Goal: Task Accomplishment & Management: Use online tool/utility

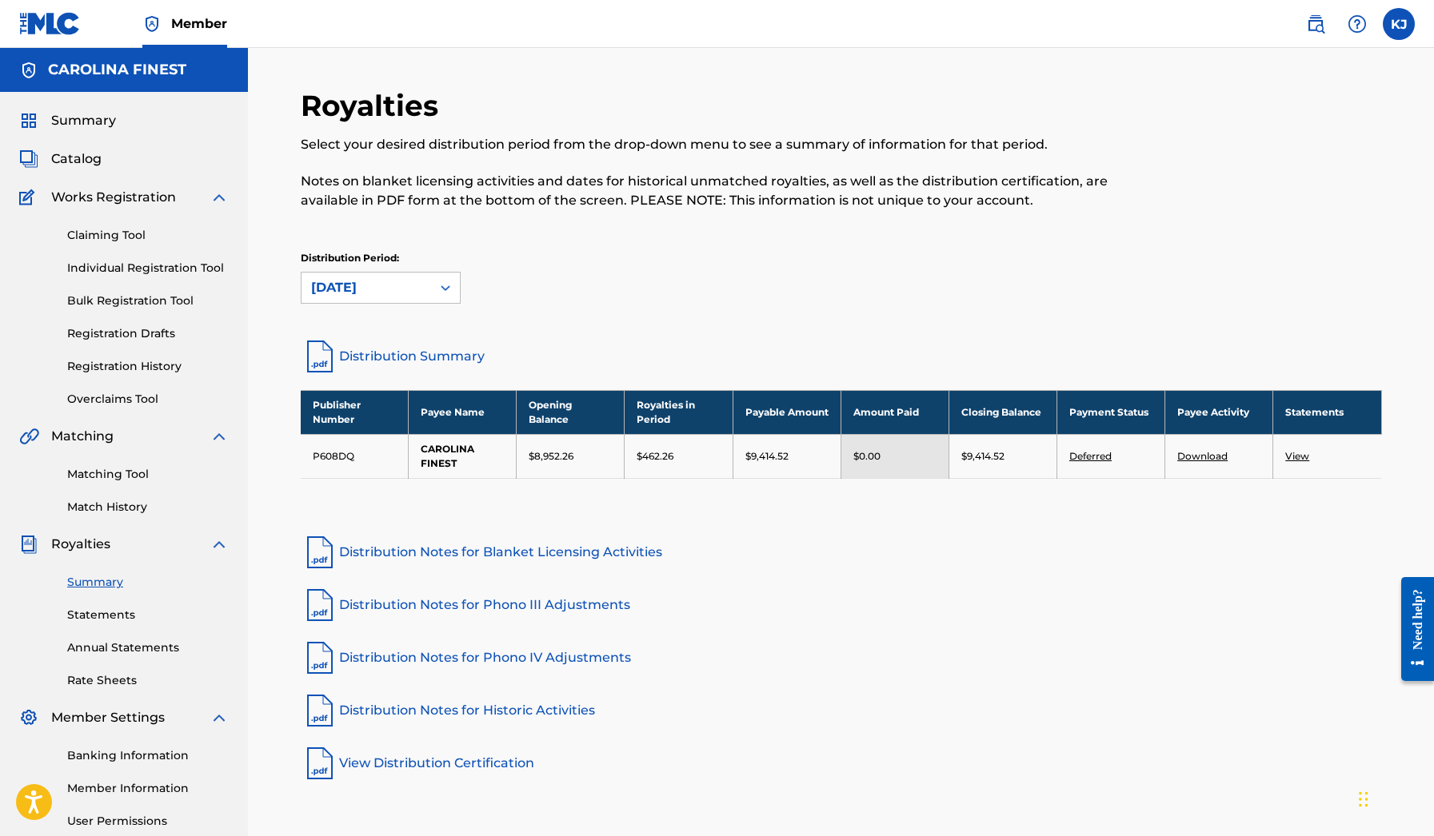
click at [428, 312] on div "Distribution Period: option [DATE], selected. [DATE]" at bounding box center [841, 284] width 1081 height 67
click at [425, 300] on div "[DATE]" at bounding box center [366, 288] width 130 height 30
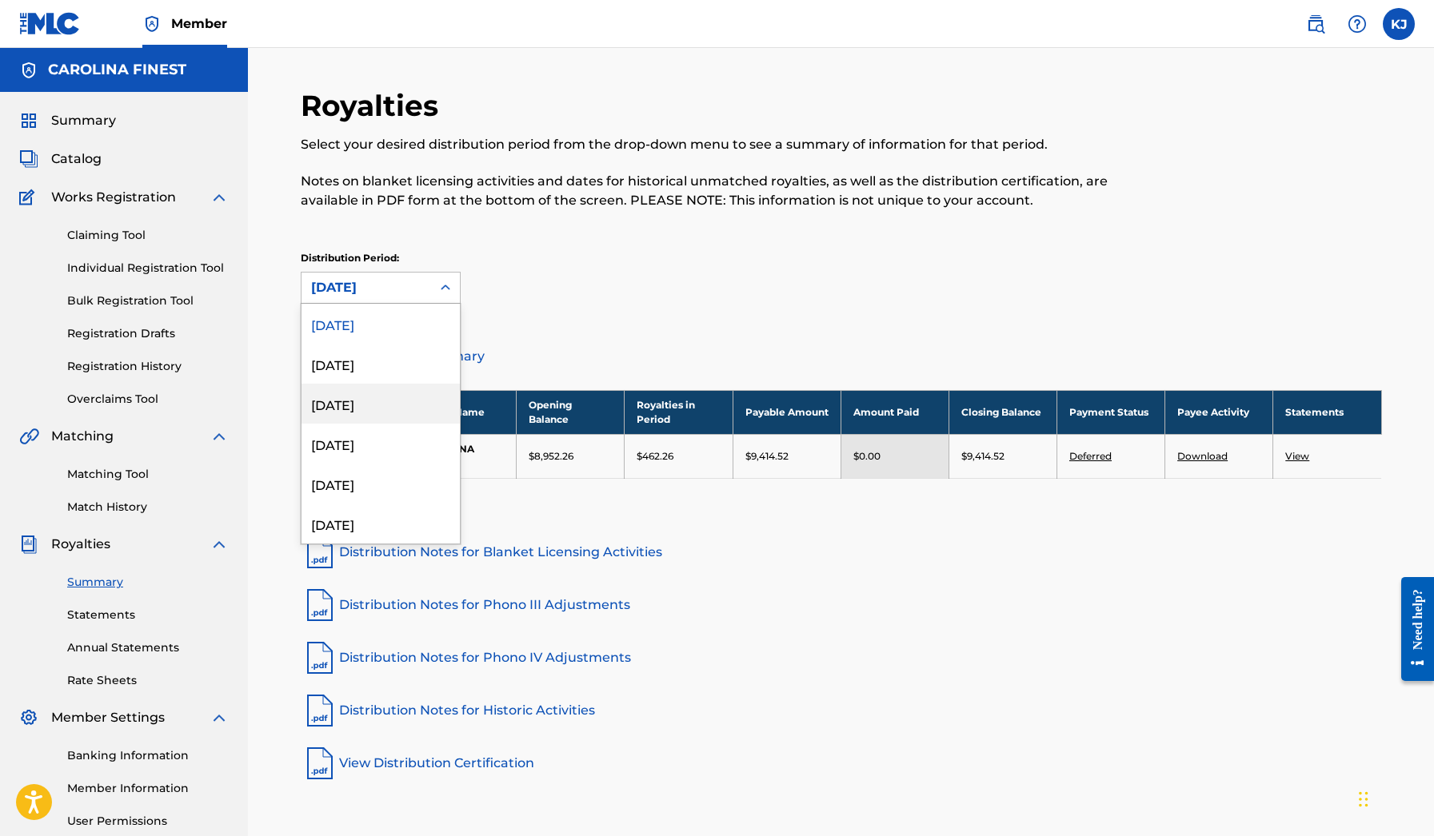
click at [382, 402] on div "[DATE]" at bounding box center [380, 404] width 158 height 40
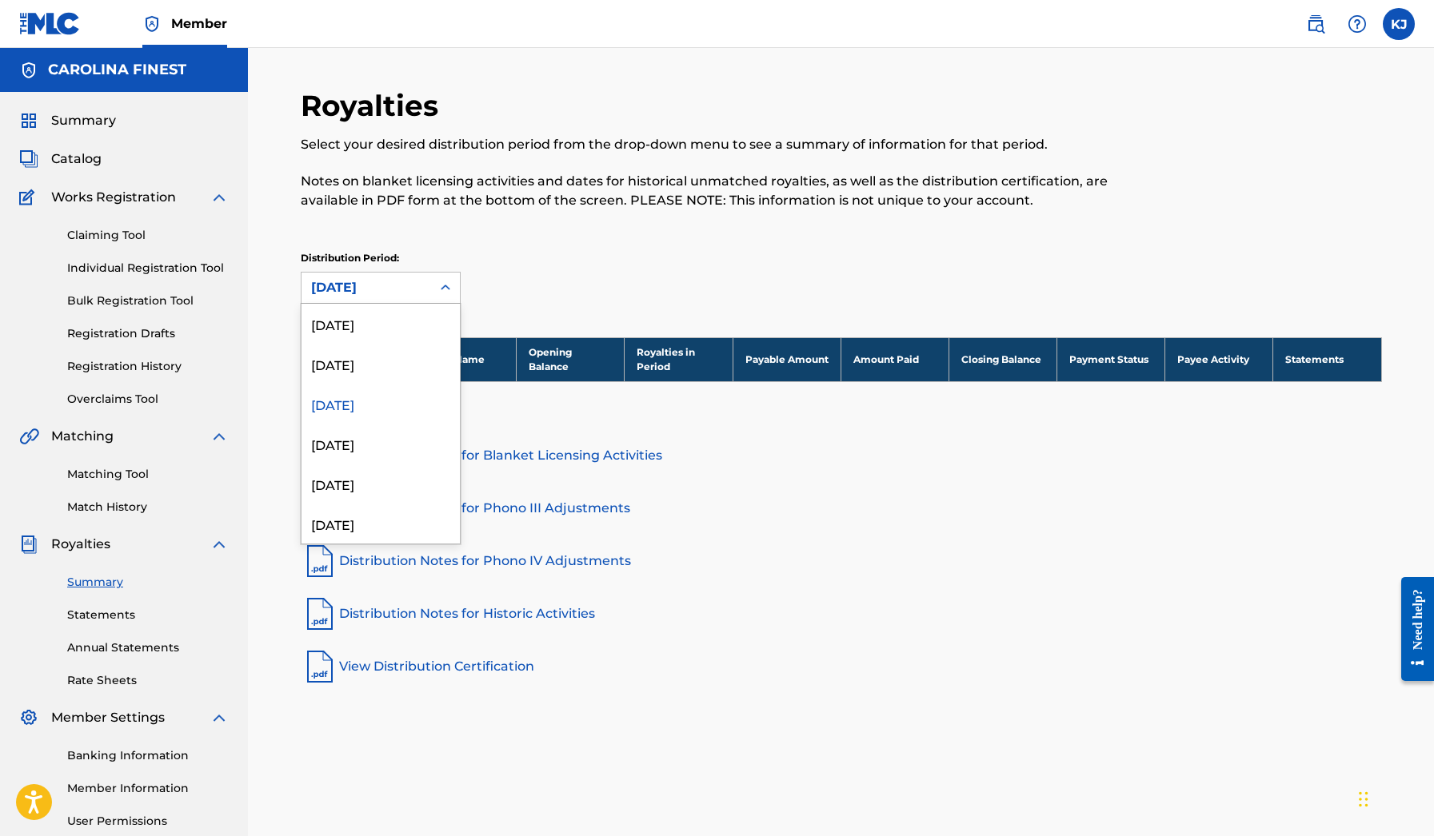
click at [389, 289] on div "[DATE]" at bounding box center [366, 287] width 110 height 19
click at [377, 358] on div "[DATE]" at bounding box center [380, 364] width 158 height 40
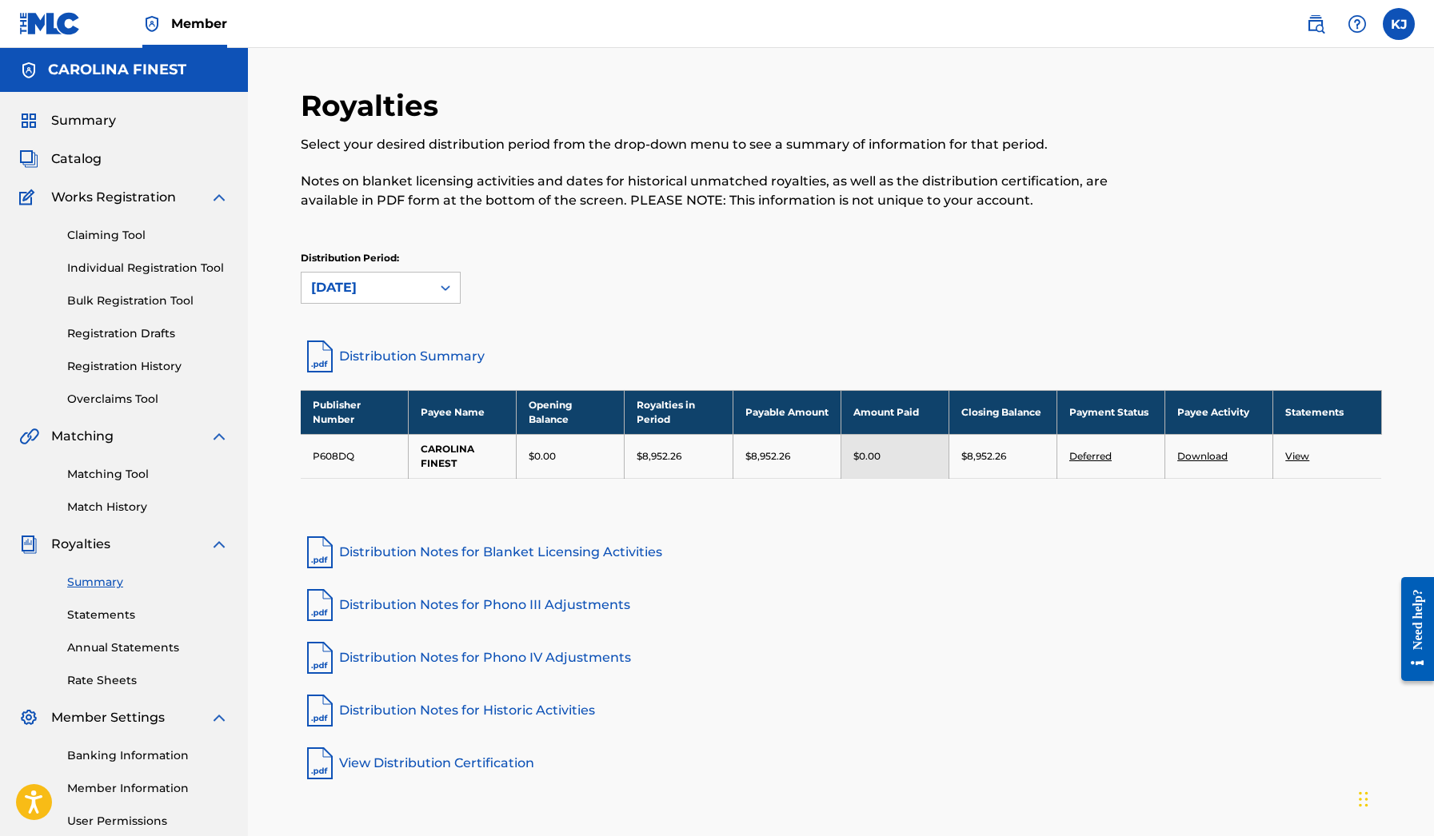
click at [385, 305] on div "Distribution Period: [DATE]" at bounding box center [841, 284] width 1081 height 67
click at [385, 295] on div "[DATE]" at bounding box center [366, 287] width 110 height 19
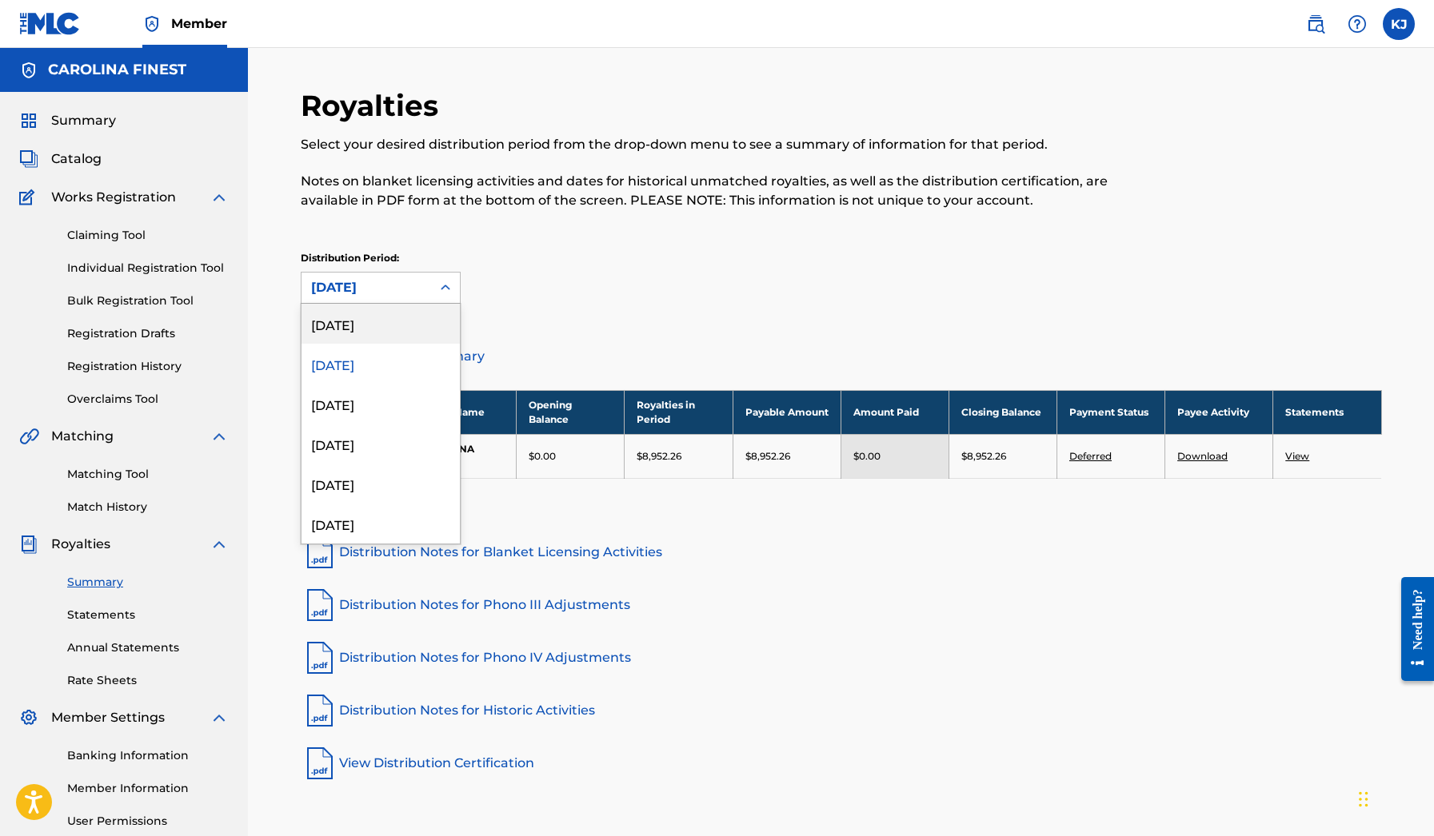
click at [378, 324] on div "[DATE]" at bounding box center [380, 324] width 158 height 40
click at [382, 295] on div "[DATE]" at bounding box center [366, 287] width 110 height 19
click at [365, 353] on div "[DATE]" at bounding box center [380, 364] width 158 height 40
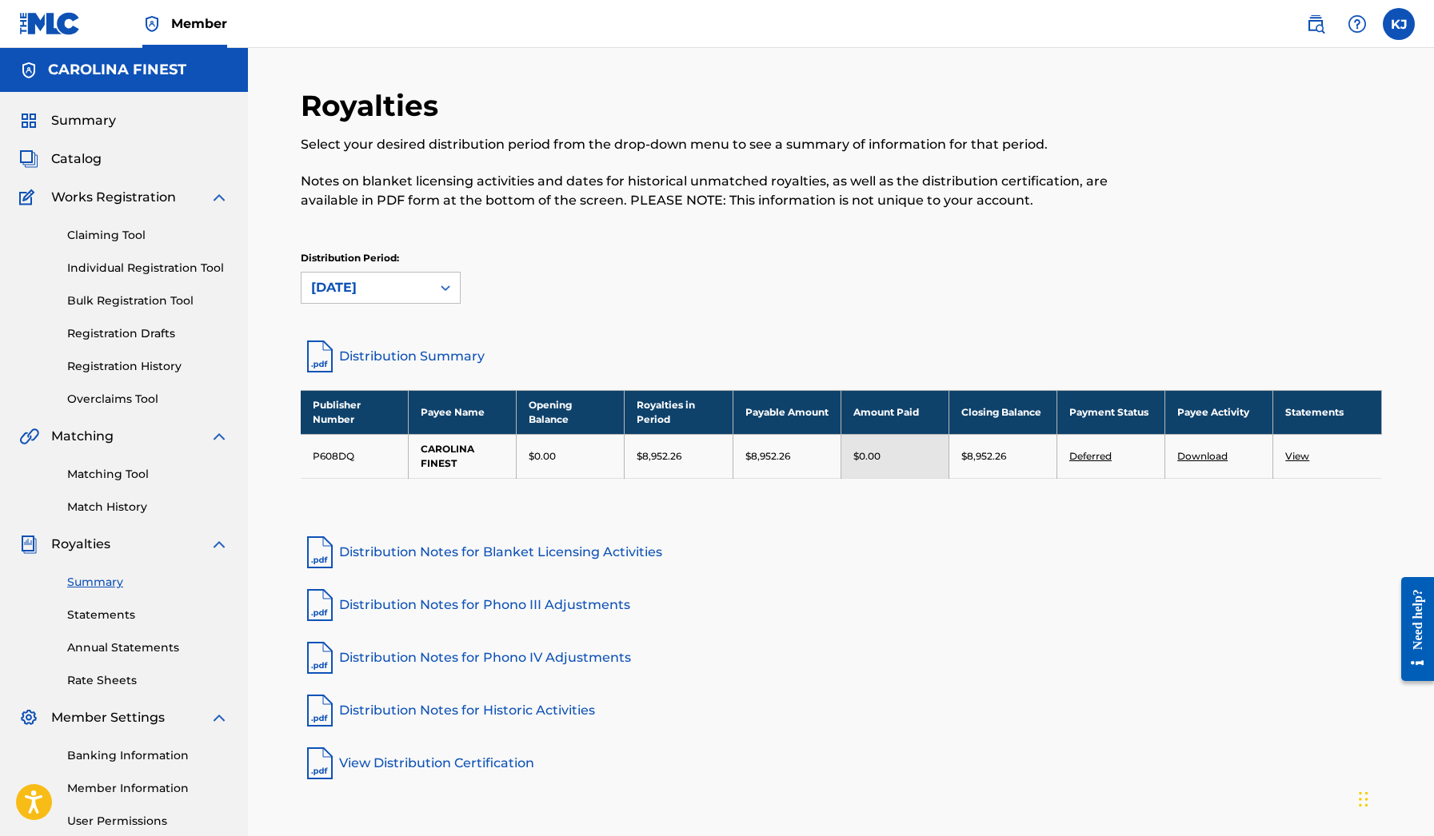
click at [1285, 456] on link "View" at bounding box center [1297, 456] width 24 height 12
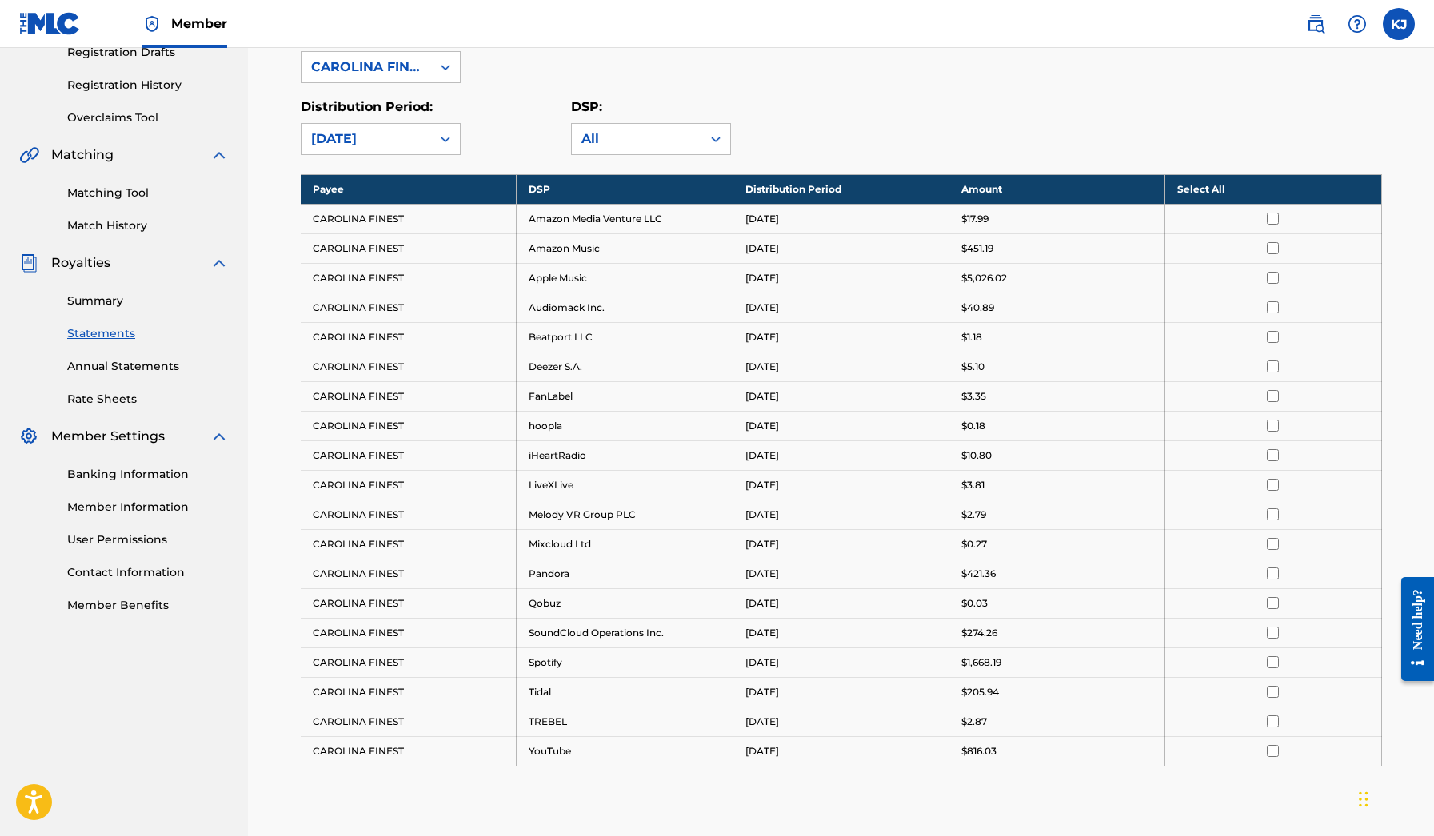
scroll to position [282, 0]
drag, startPoint x: 1019, startPoint y: 277, endPoint x: 538, endPoint y: 301, distance: 481.2
click at [538, 277] on tr "CAROLINA FINEST Apple Music [DATE] $5,026.02" at bounding box center [841, 277] width 1081 height 30
drag, startPoint x: 527, startPoint y: 651, endPoint x: 927, endPoint y: 641, distance: 399.9
click at [927, 641] on tbody "Payee DSP Distribution Period Amount Select All CAROLINA FINEST Amazon Media Ve…" at bounding box center [841, 469] width 1081 height 592
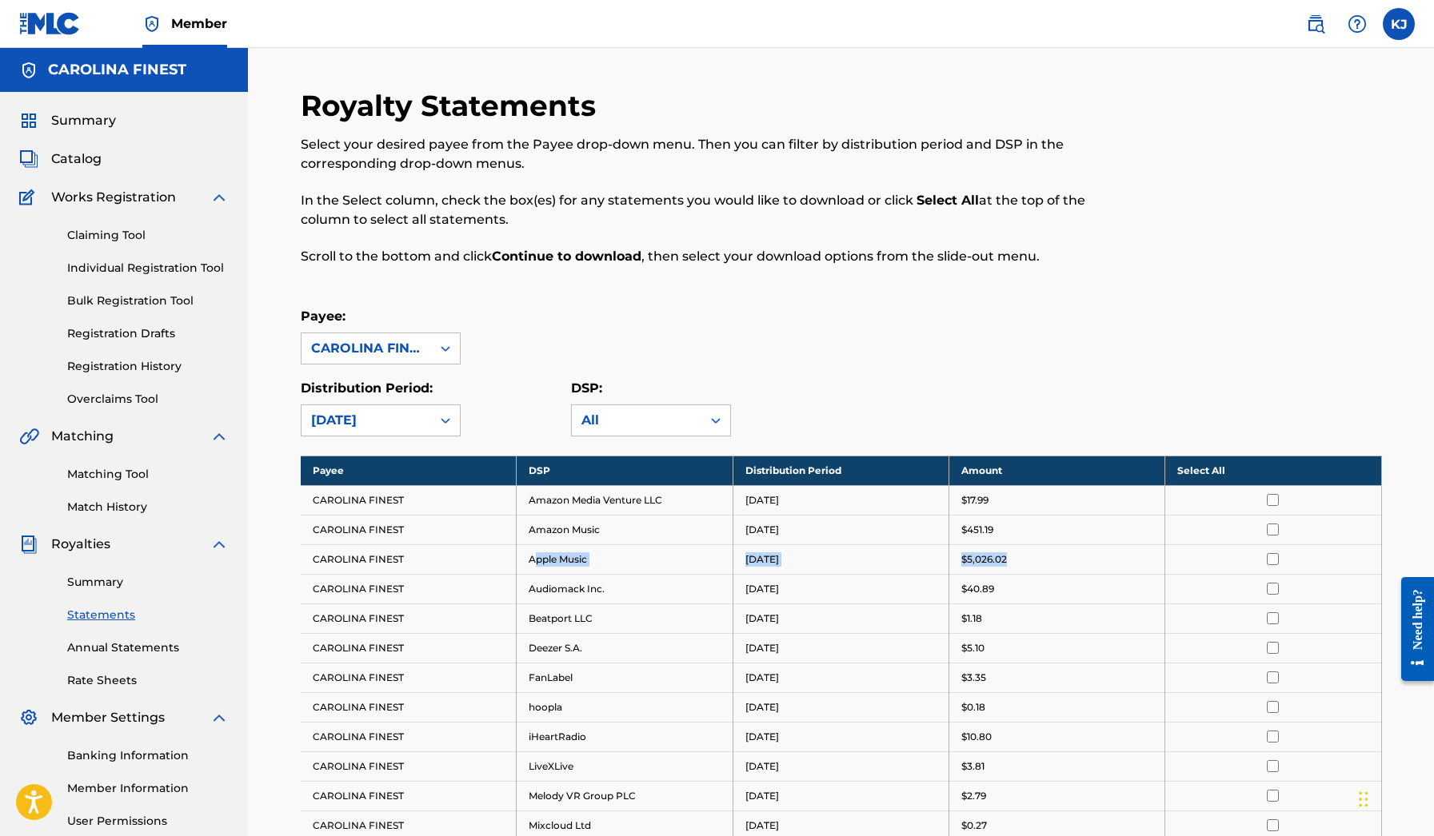
scroll to position [0, 0]
click at [100, 242] on link "Claiming Tool" at bounding box center [148, 235] width 162 height 17
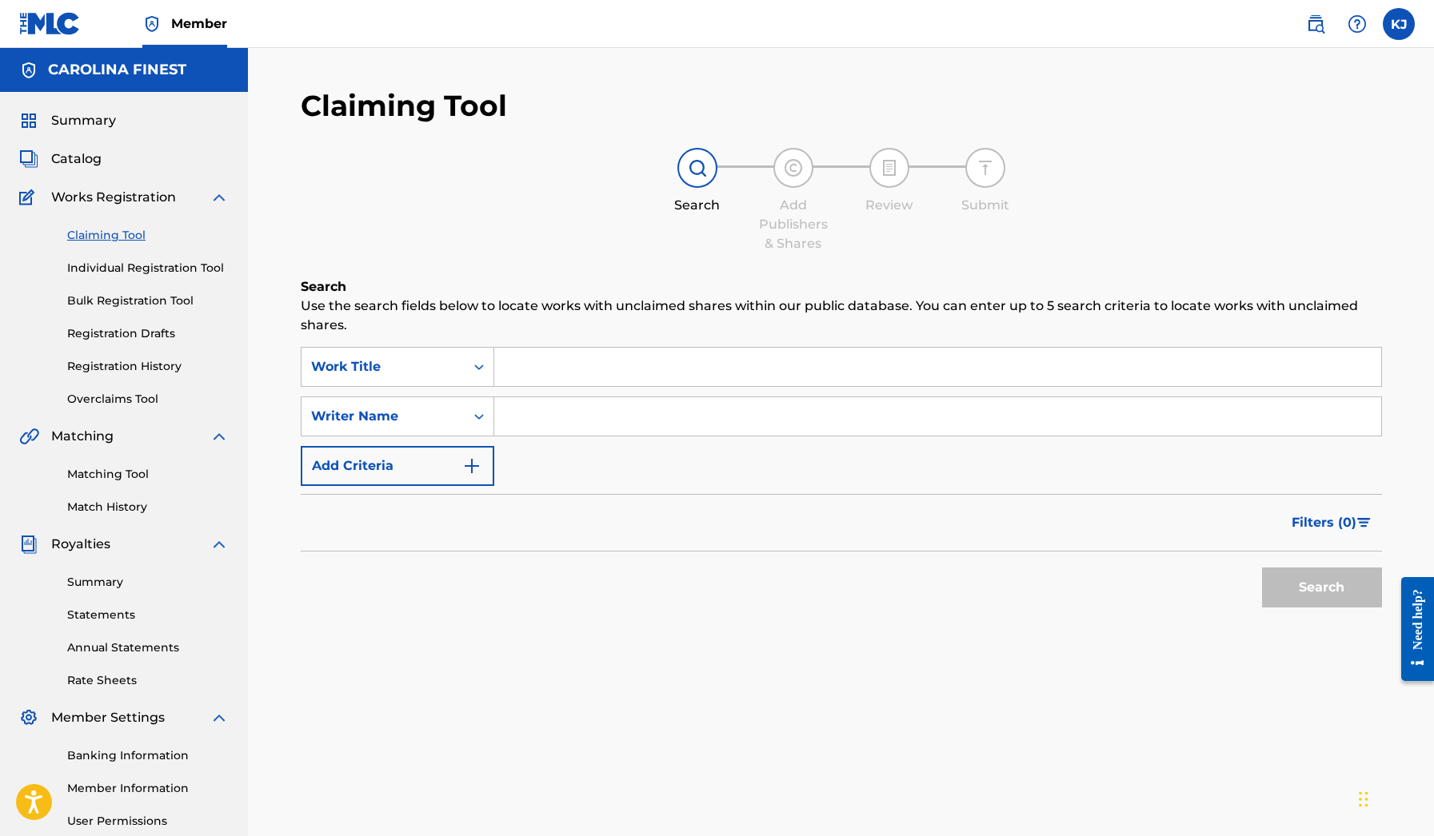
click at [78, 162] on span "Catalog" at bounding box center [76, 159] width 50 height 19
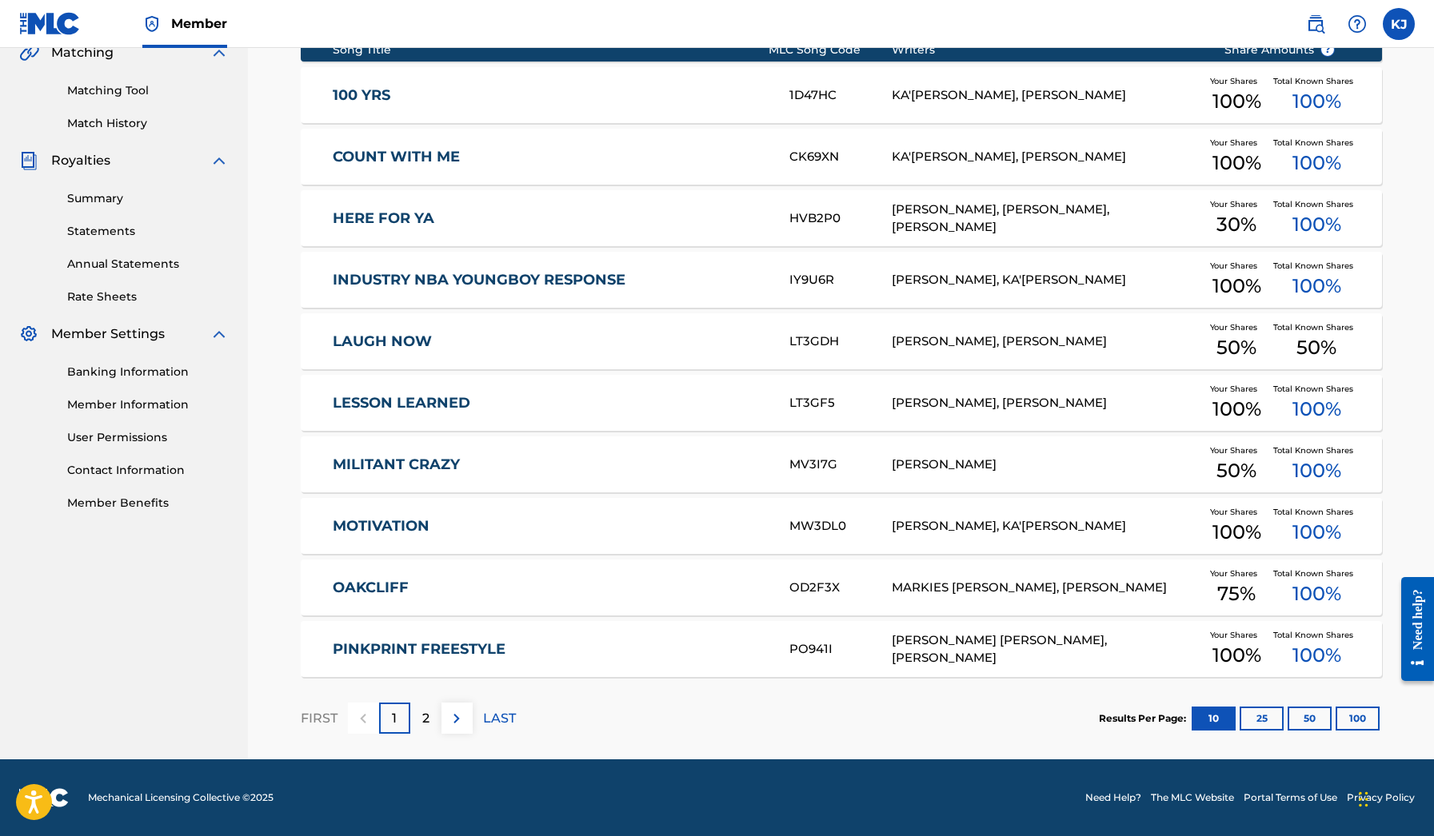
click at [487, 724] on p "LAST" at bounding box center [499, 718] width 33 height 19
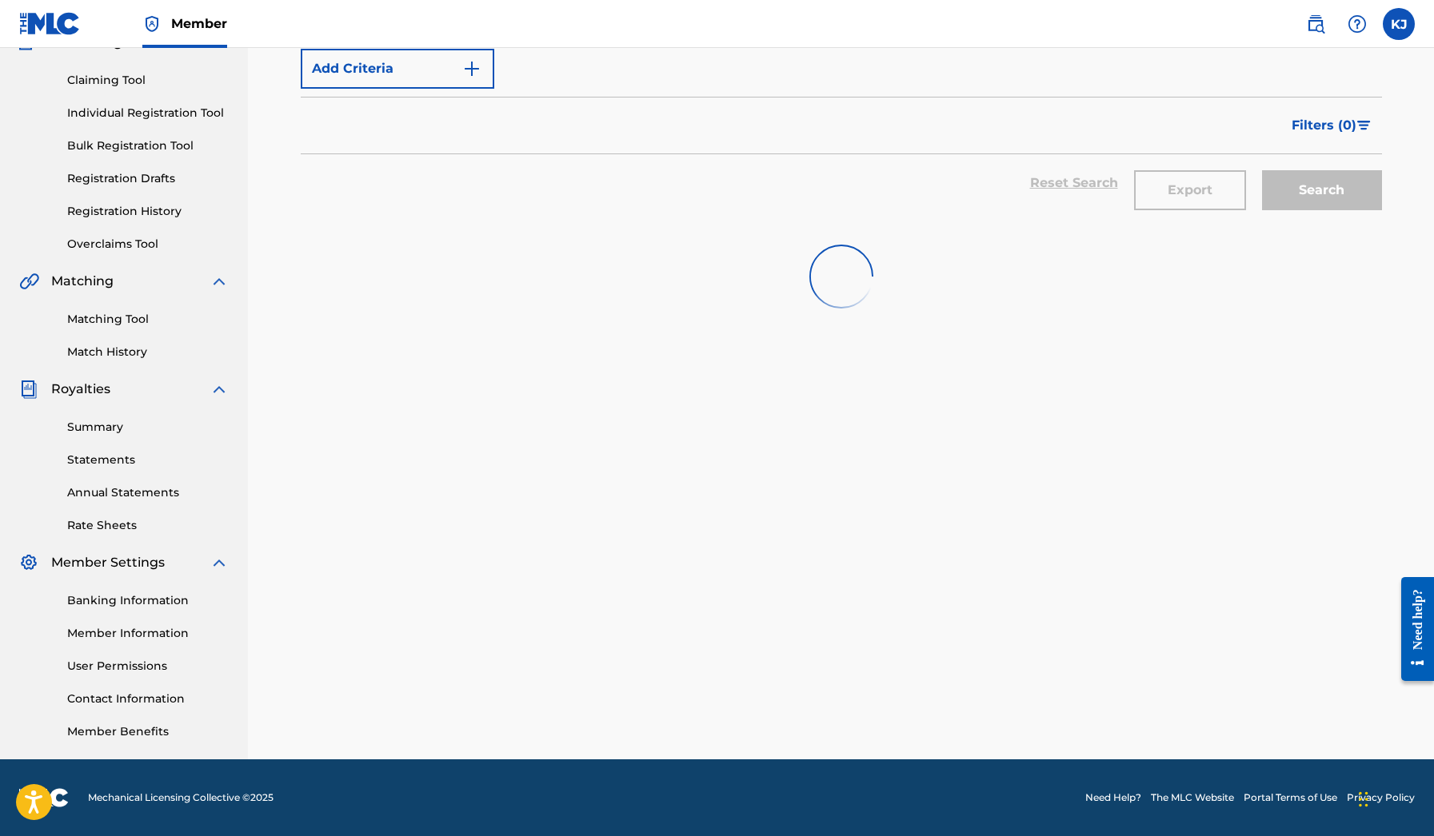
scroll to position [155, 0]
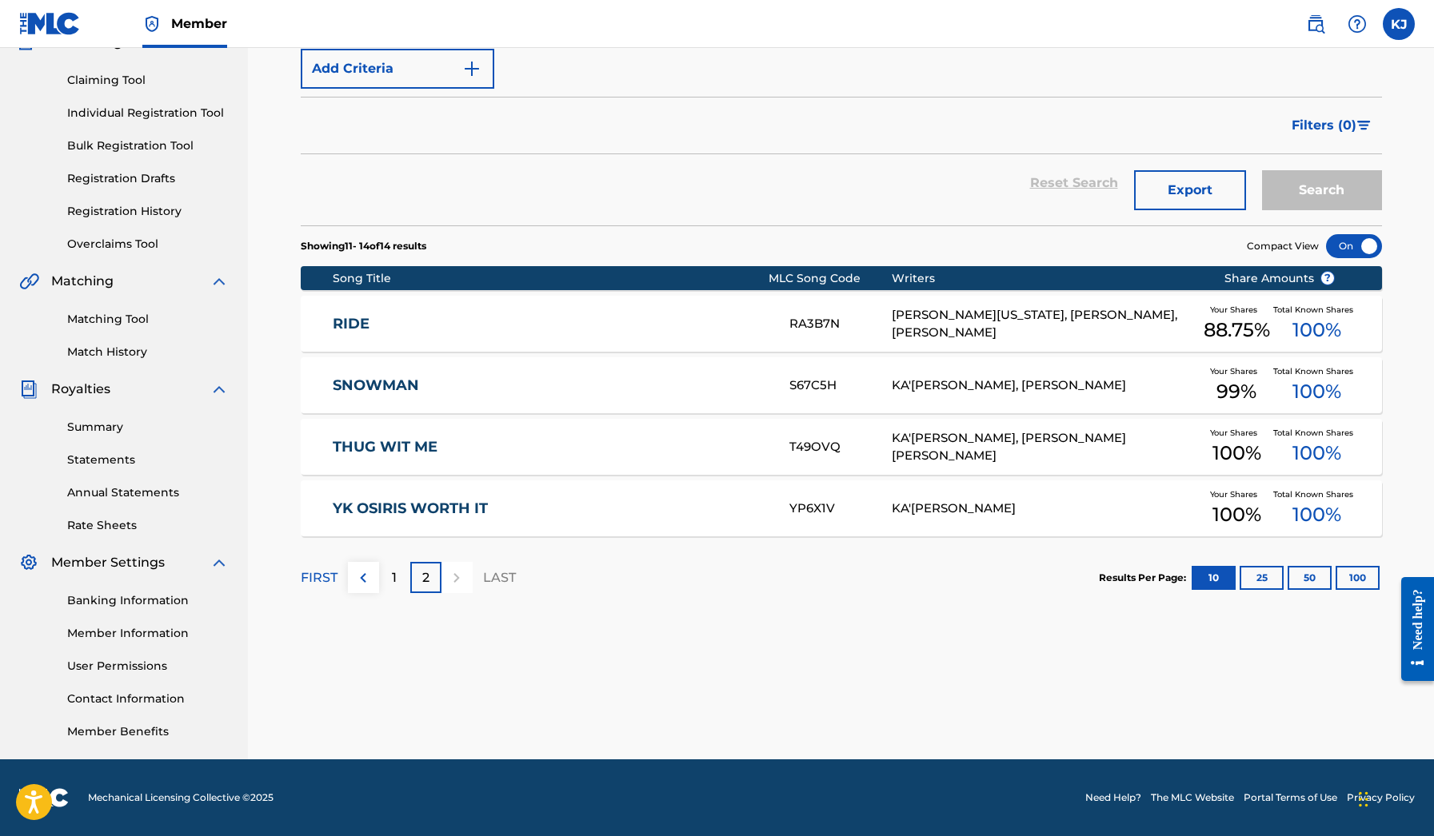
click at [362, 576] on img at bounding box center [362, 577] width 19 height 19
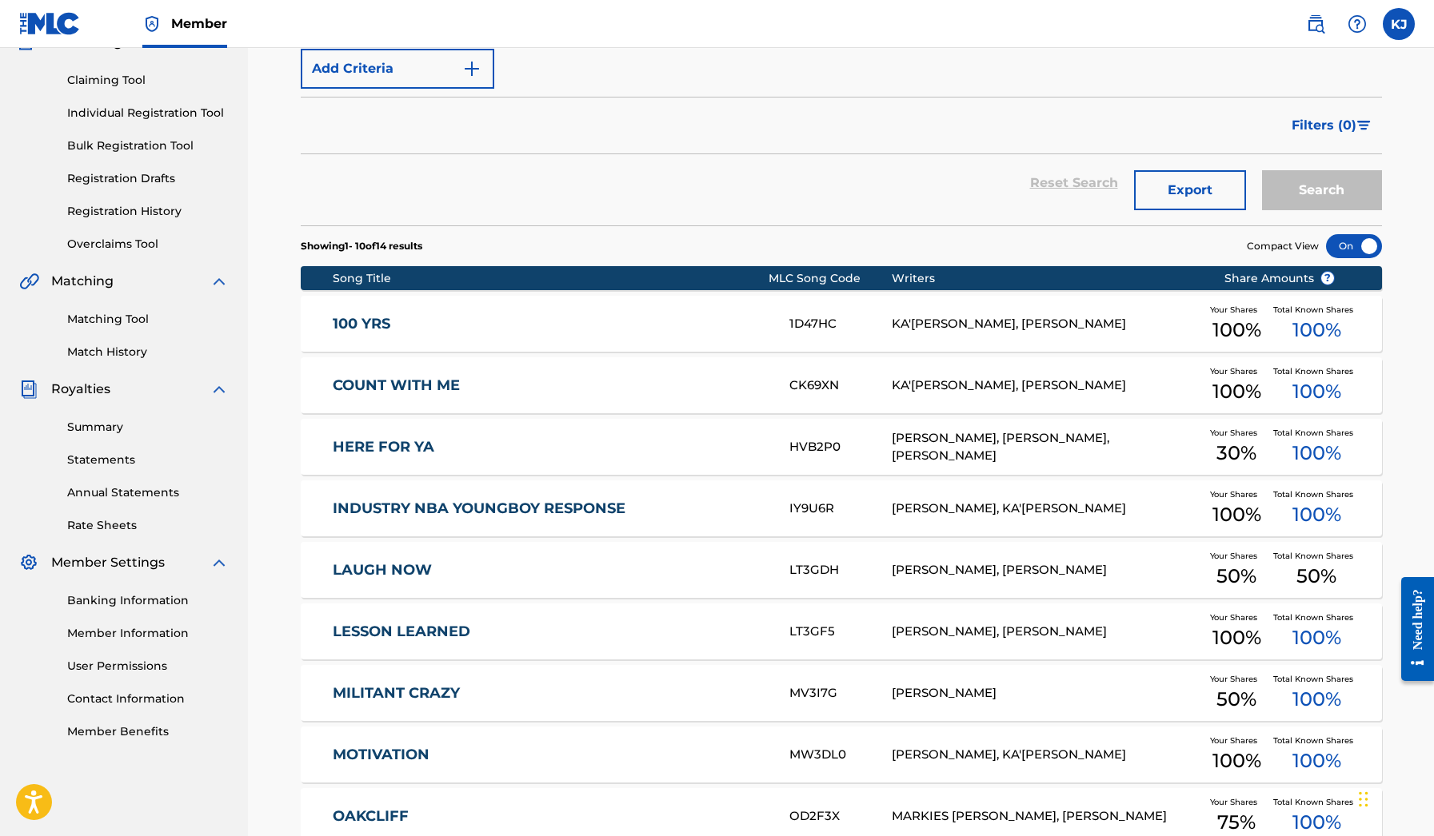
click at [118, 351] on link "Match History" at bounding box center [148, 352] width 162 height 17
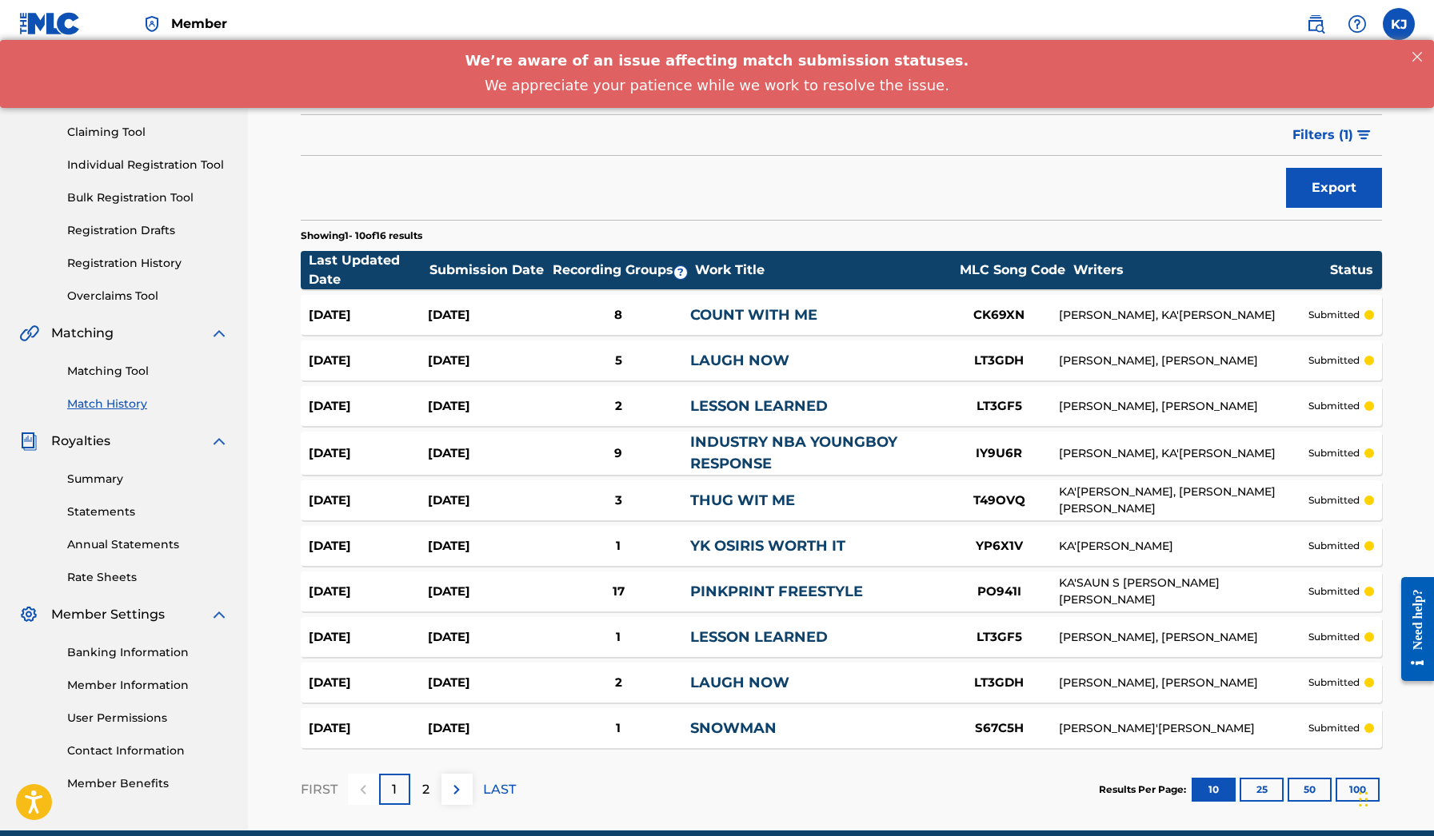
scroll to position [105, 0]
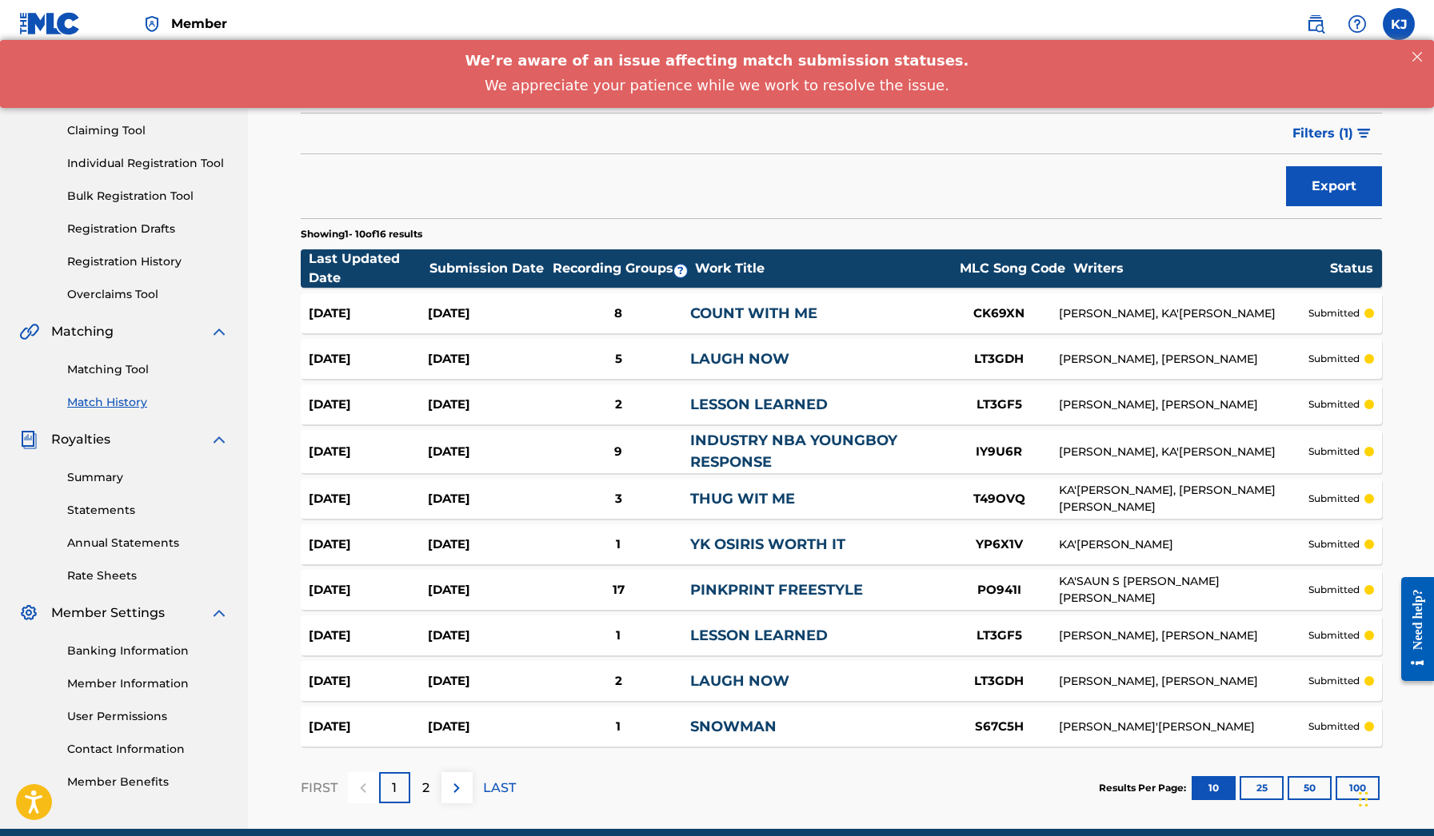
click at [766, 740] on div "[DATE] [DATE] 1 SNOWMAN S67C5H [PERSON_NAME]'[PERSON_NAME] submitted" at bounding box center [841, 727] width 1081 height 40
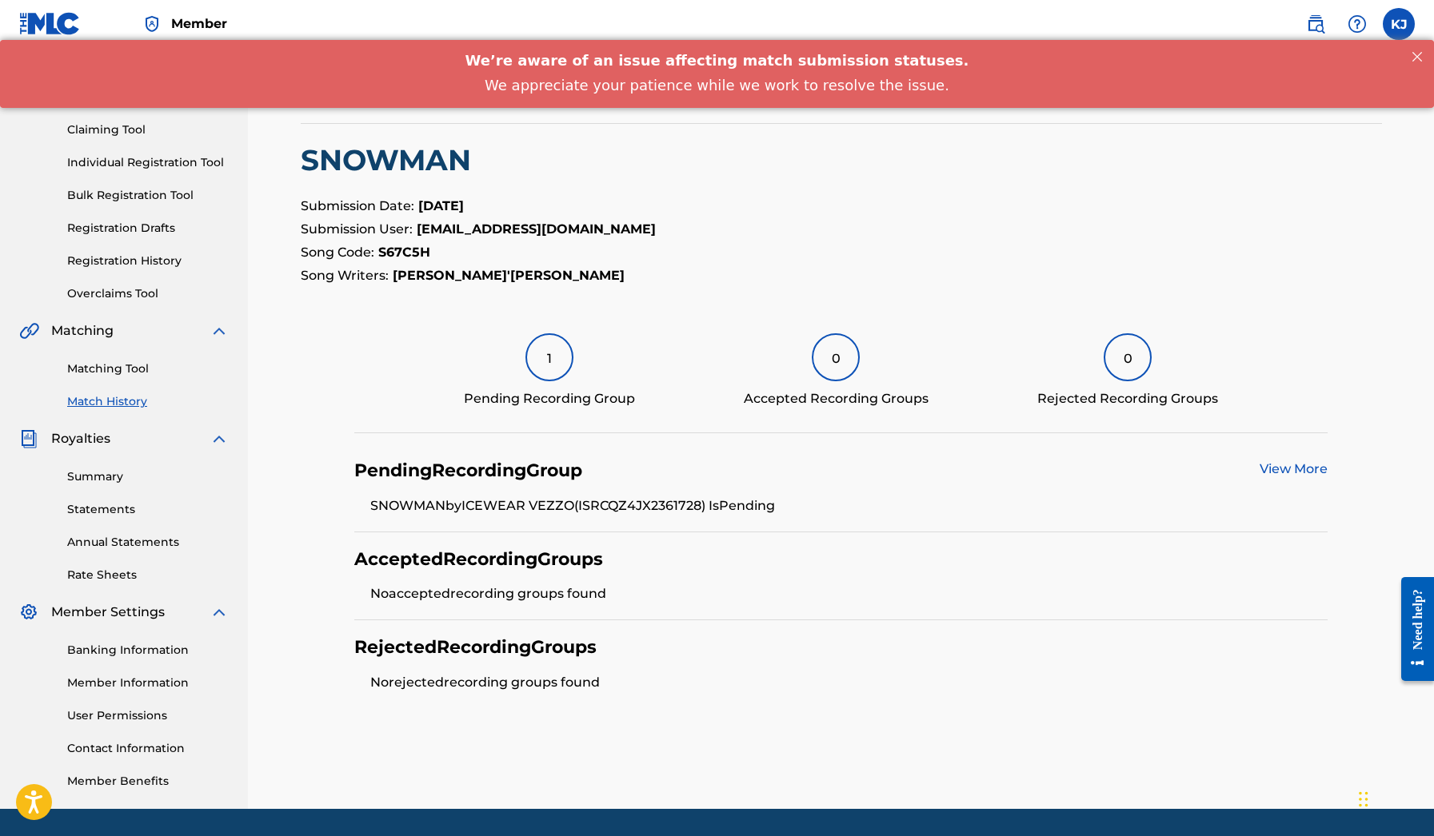
scroll to position [102, 0]
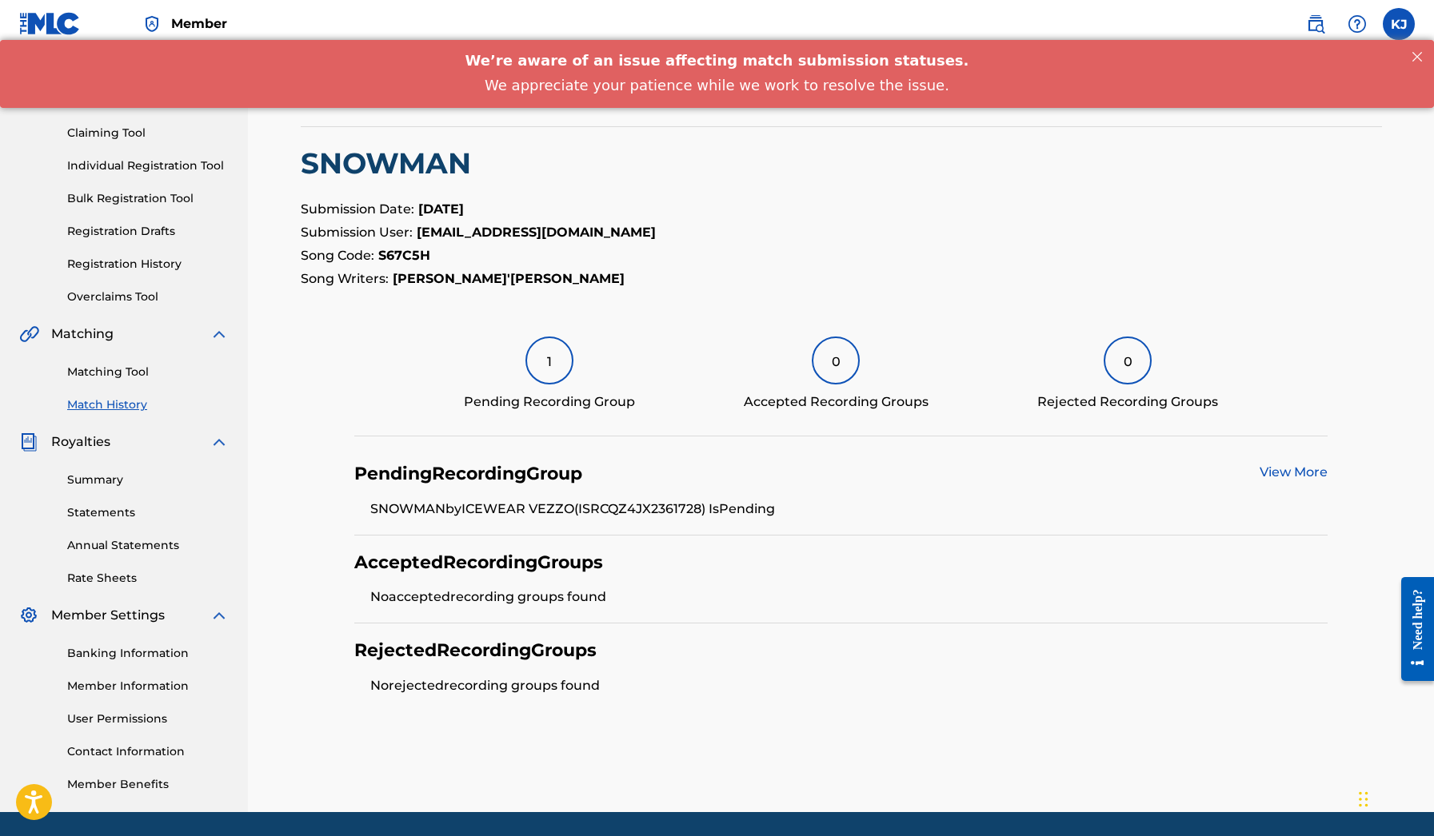
click at [106, 382] on div "Matching Tool Match History" at bounding box center [123, 379] width 209 height 70
click at [107, 375] on link "Matching Tool" at bounding box center [148, 372] width 162 height 17
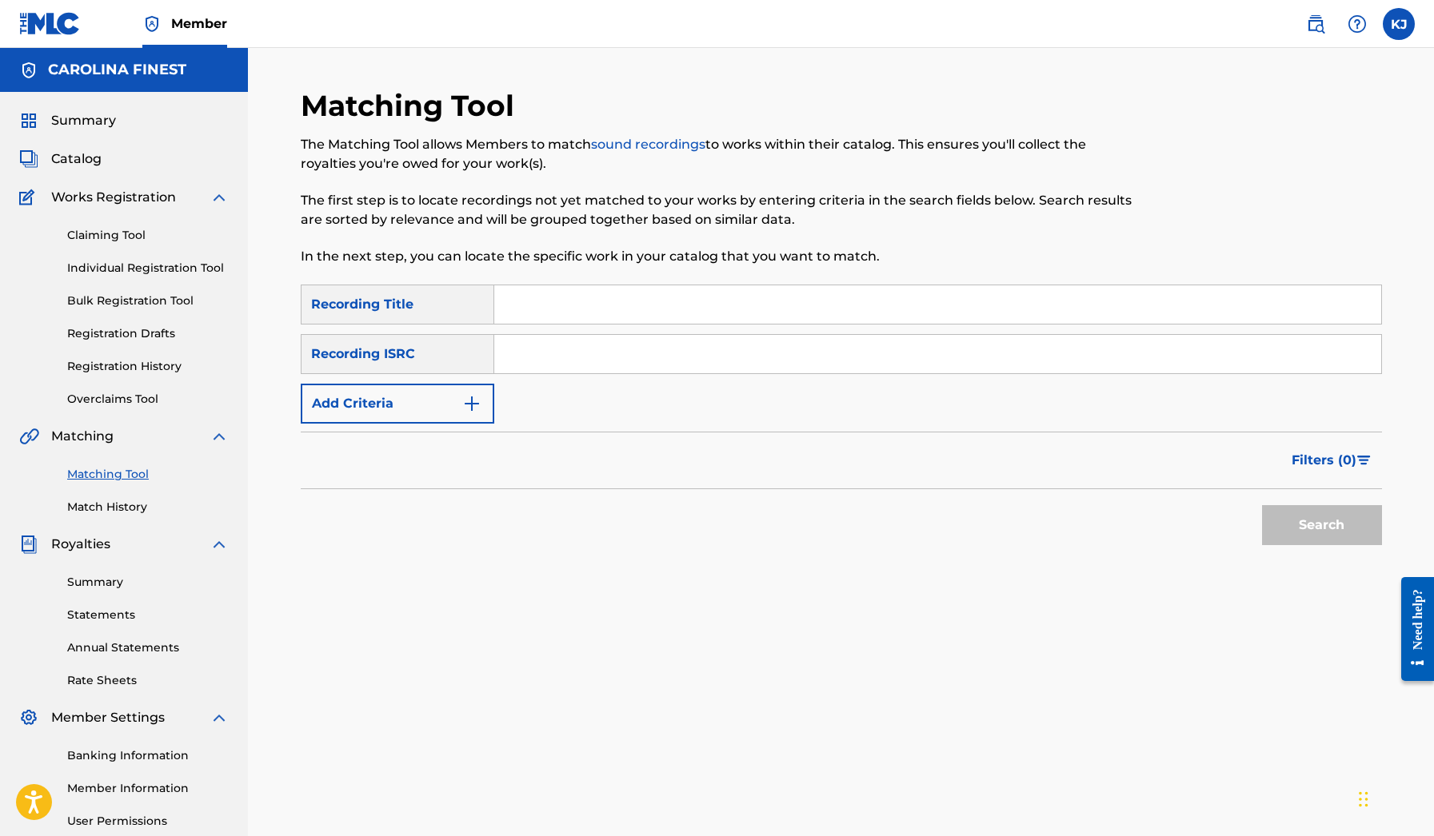
click at [564, 314] on input "Search Form" at bounding box center [937, 304] width 887 height 38
type input "snowman"
click at [1321, 525] on button "Search" at bounding box center [1322, 525] width 120 height 40
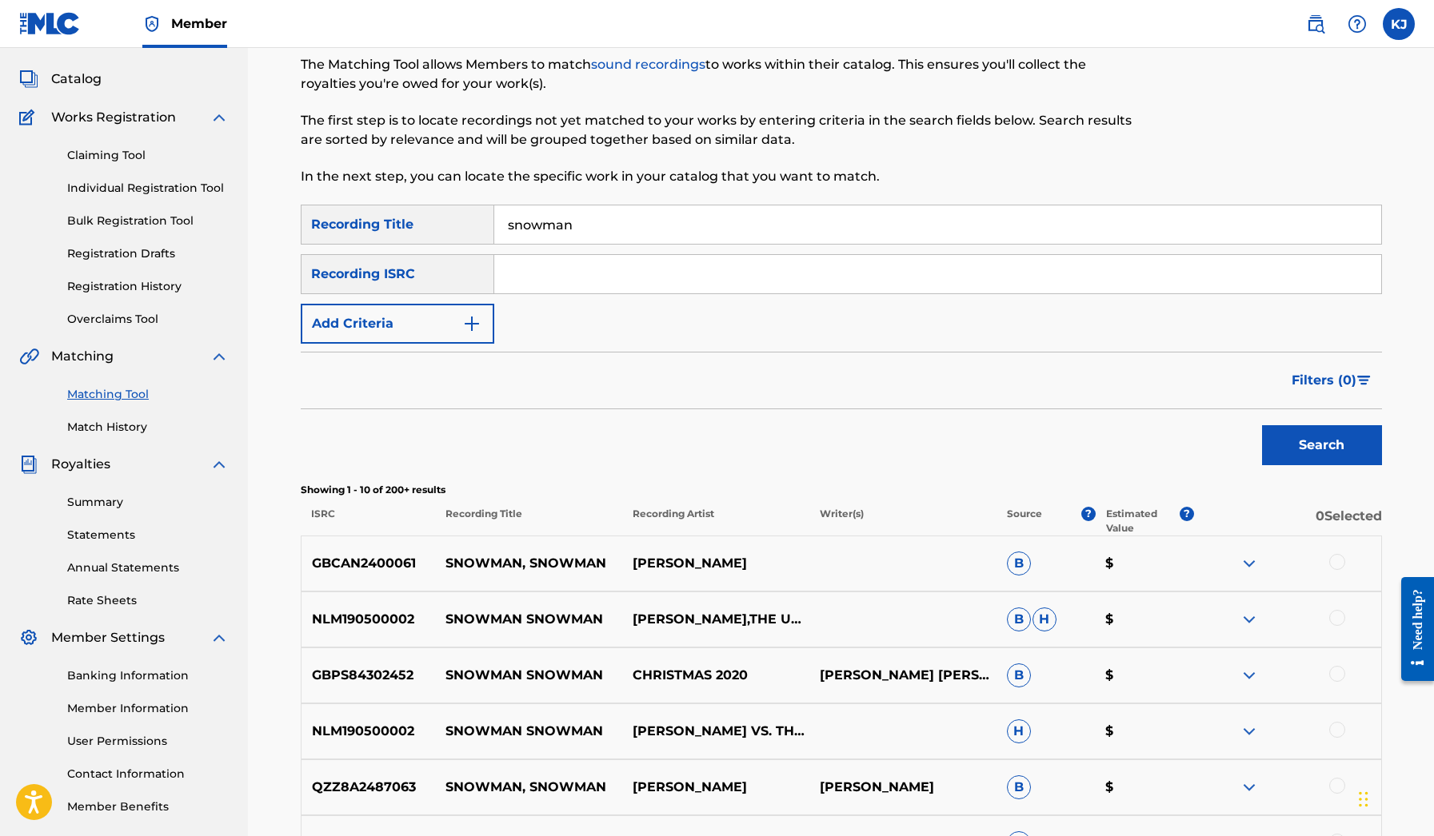
scroll to position [58, 0]
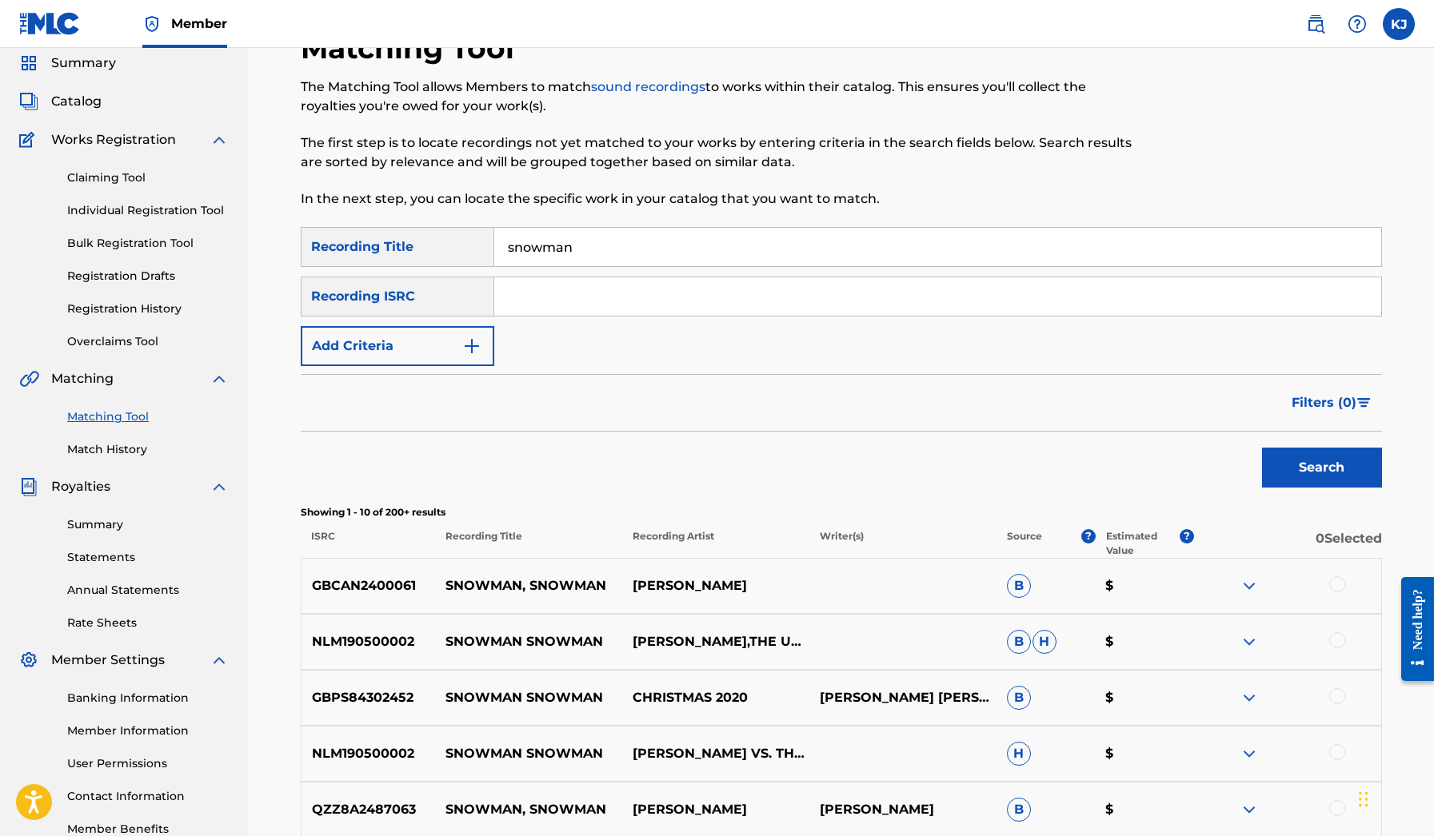
click at [474, 317] on div "SearchWithCriteriaf21dafe8-8d4e-4236-aa0c-0eb996e926e1 Recording Title snowman …" at bounding box center [841, 296] width 1081 height 139
click at [468, 352] on img "Search Form" at bounding box center [471, 346] width 19 height 19
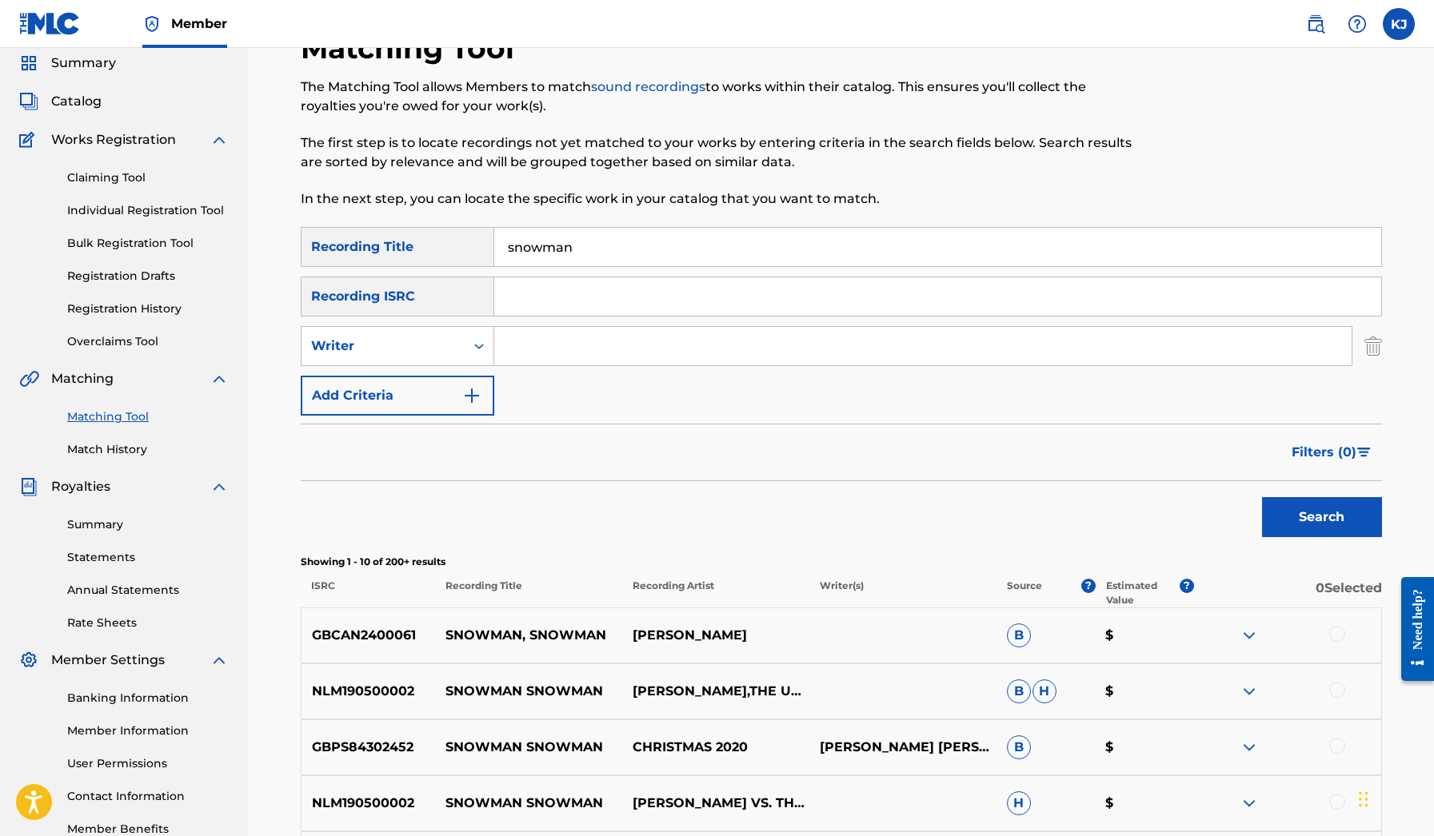
click at [490, 393] on button "Add Criteria" at bounding box center [397, 396] width 193 height 40
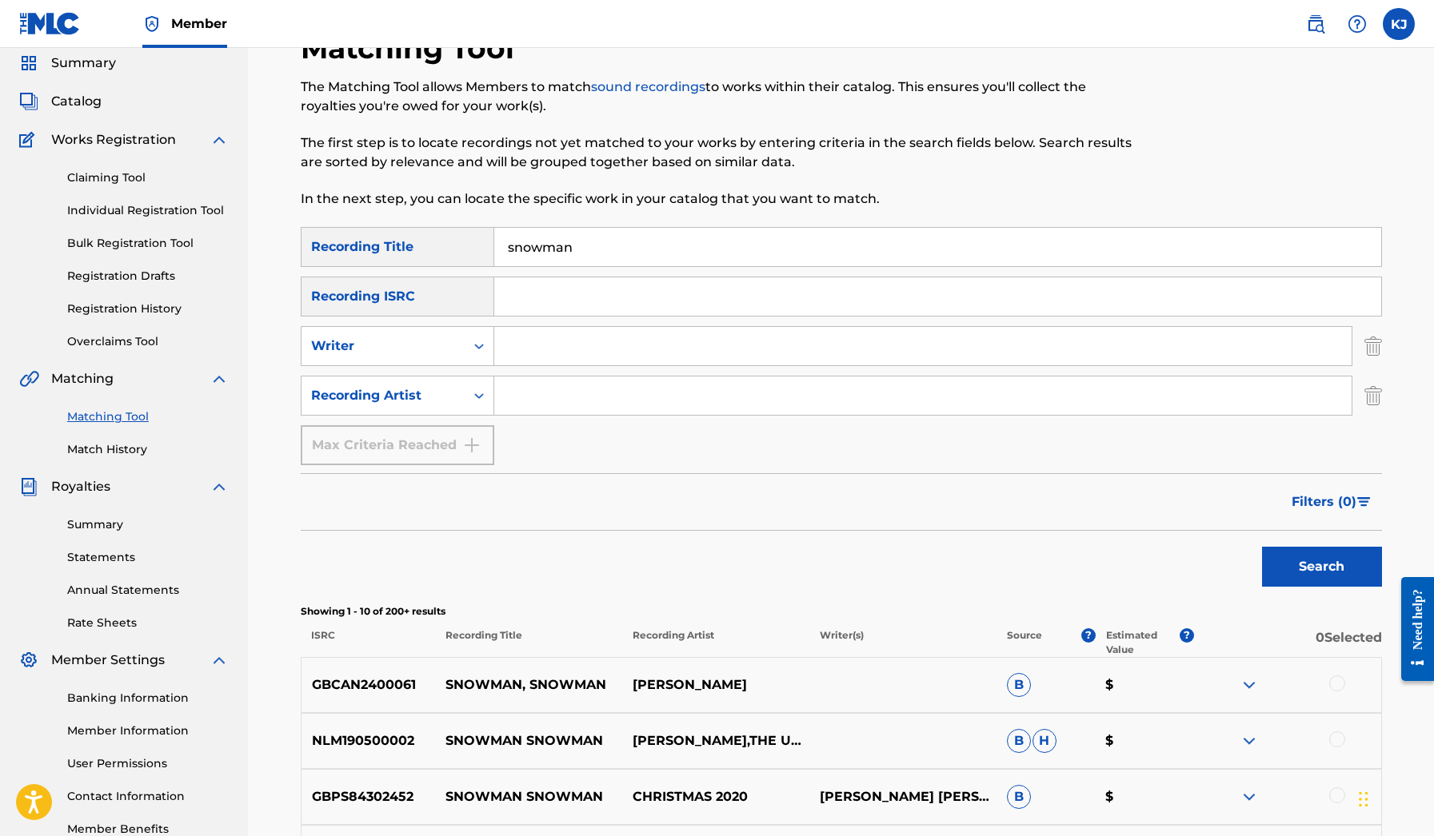
click at [528, 383] on input "Search Form" at bounding box center [922, 396] width 857 height 38
type input "Icewear vezzo"
click at [1321, 567] on button "Search" at bounding box center [1322, 567] width 120 height 40
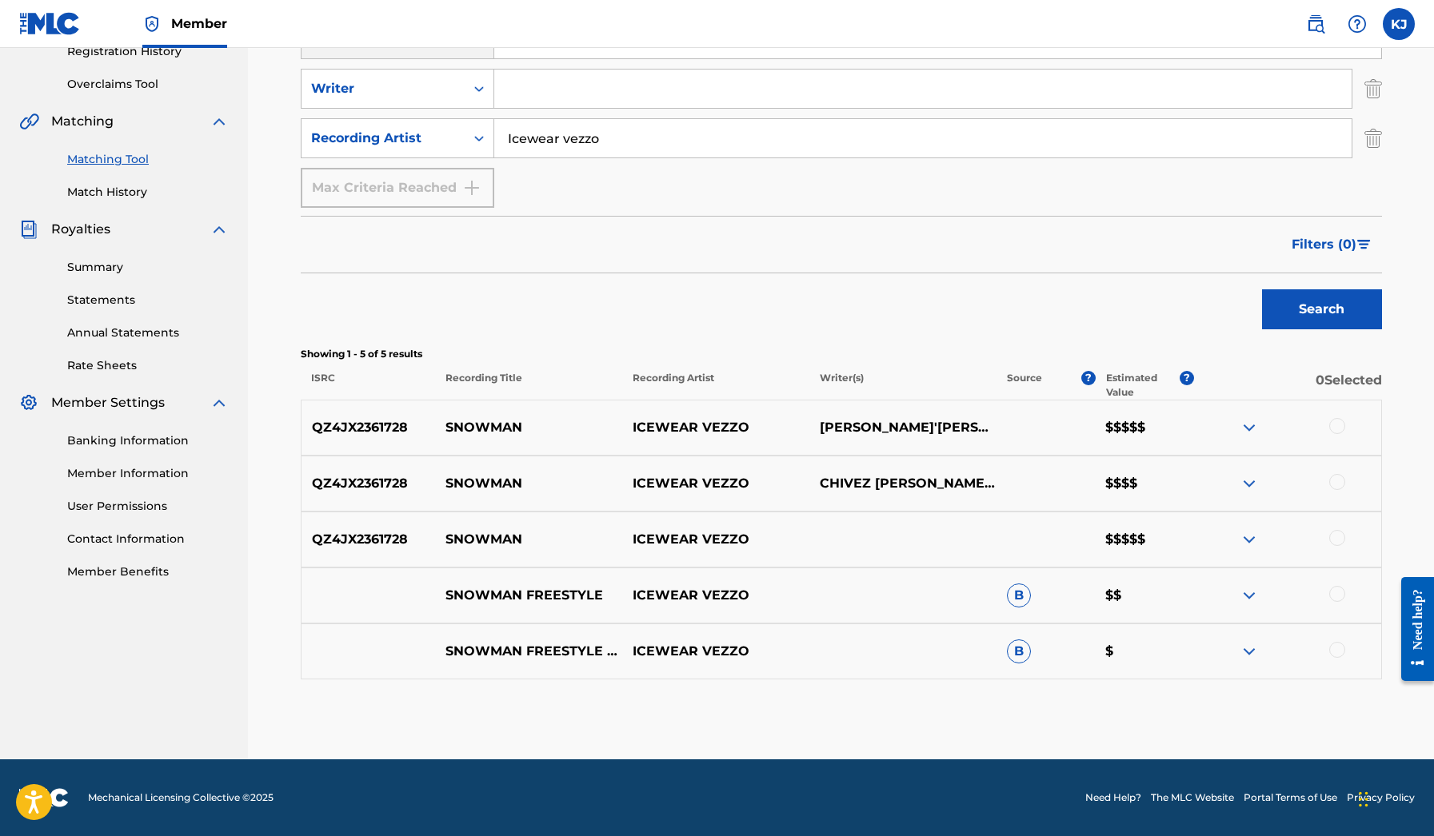
scroll to position [315, 0]
click at [1247, 534] on img at bounding box center [1248, 539] width 19 height 19
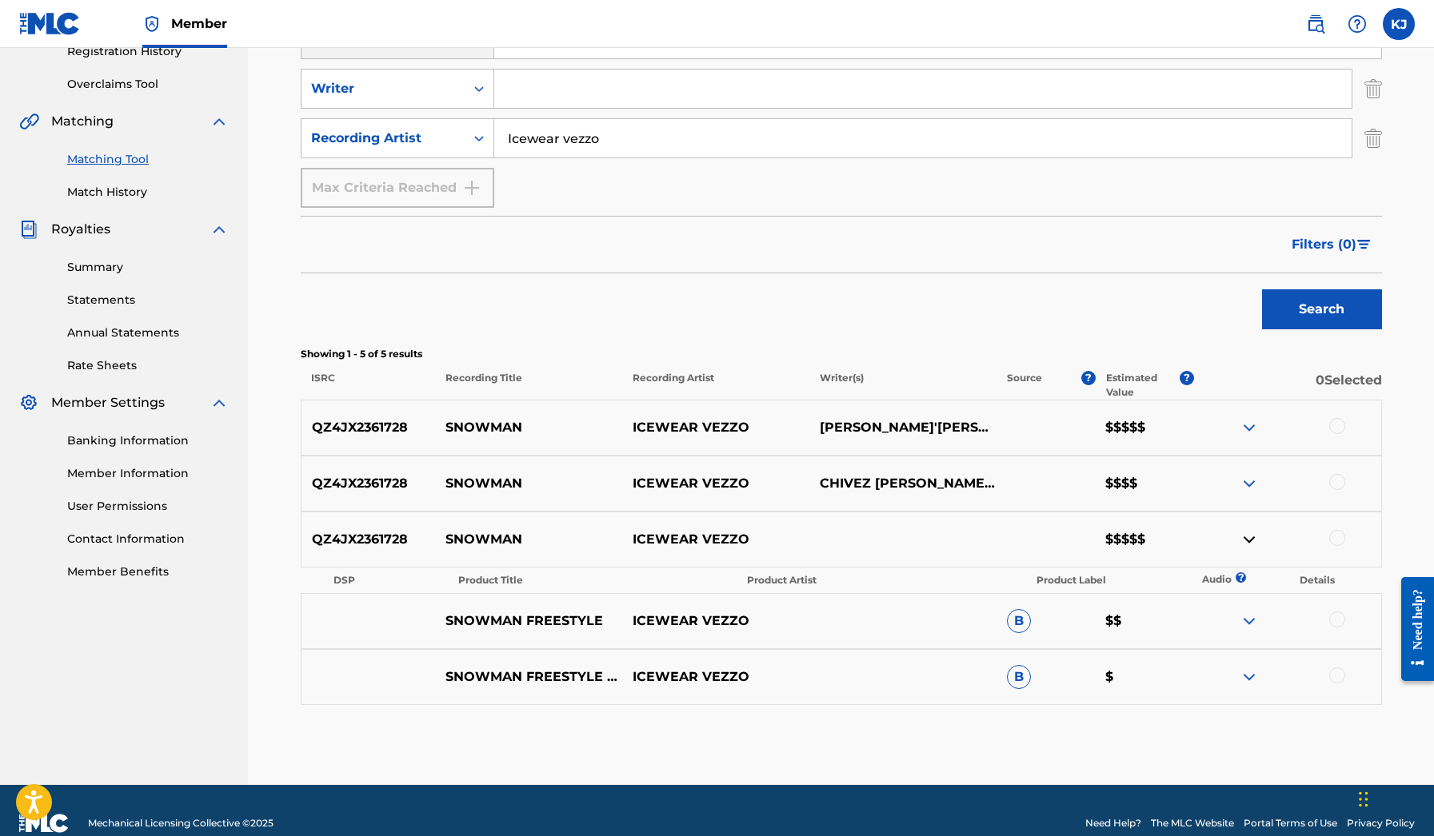
click at [1249, 499] on div "QZ4JX2361728 SNOWMAN ICEWEAR VEZZO CHIVEZ [PERSON_NAME]'[PERSON_NAME] $$$$" at bounding box center [841, 484] width 1081 height 56
click at [1247, 487] on img at bounding box center [1248, 483] width 19 height 19
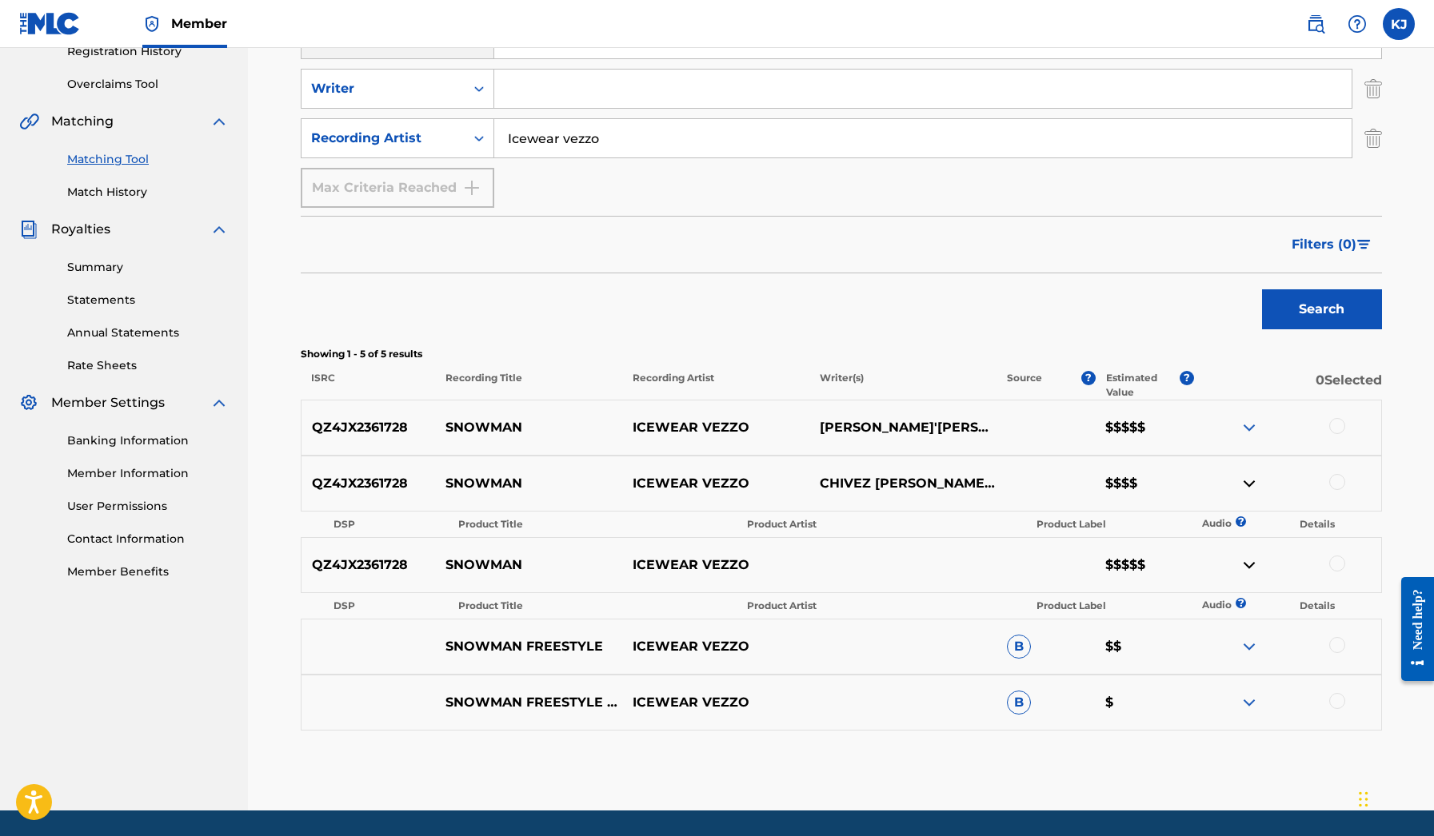
click at [1246, 434] on img at bounding box center [1248, 427] width 19 height 19
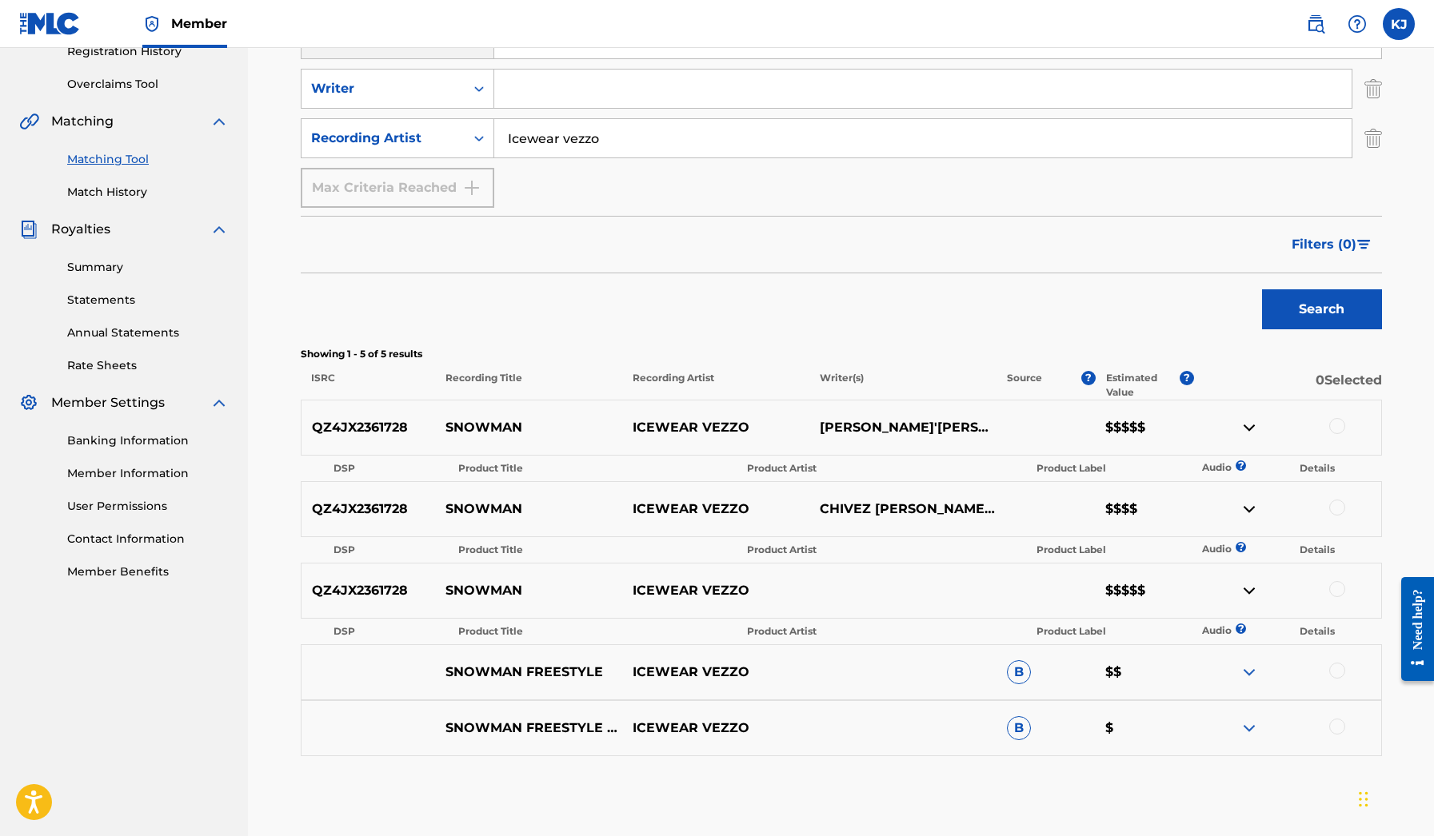
click at [1242, 672] on img at bounding box center [1248, 672] width 19 height 19
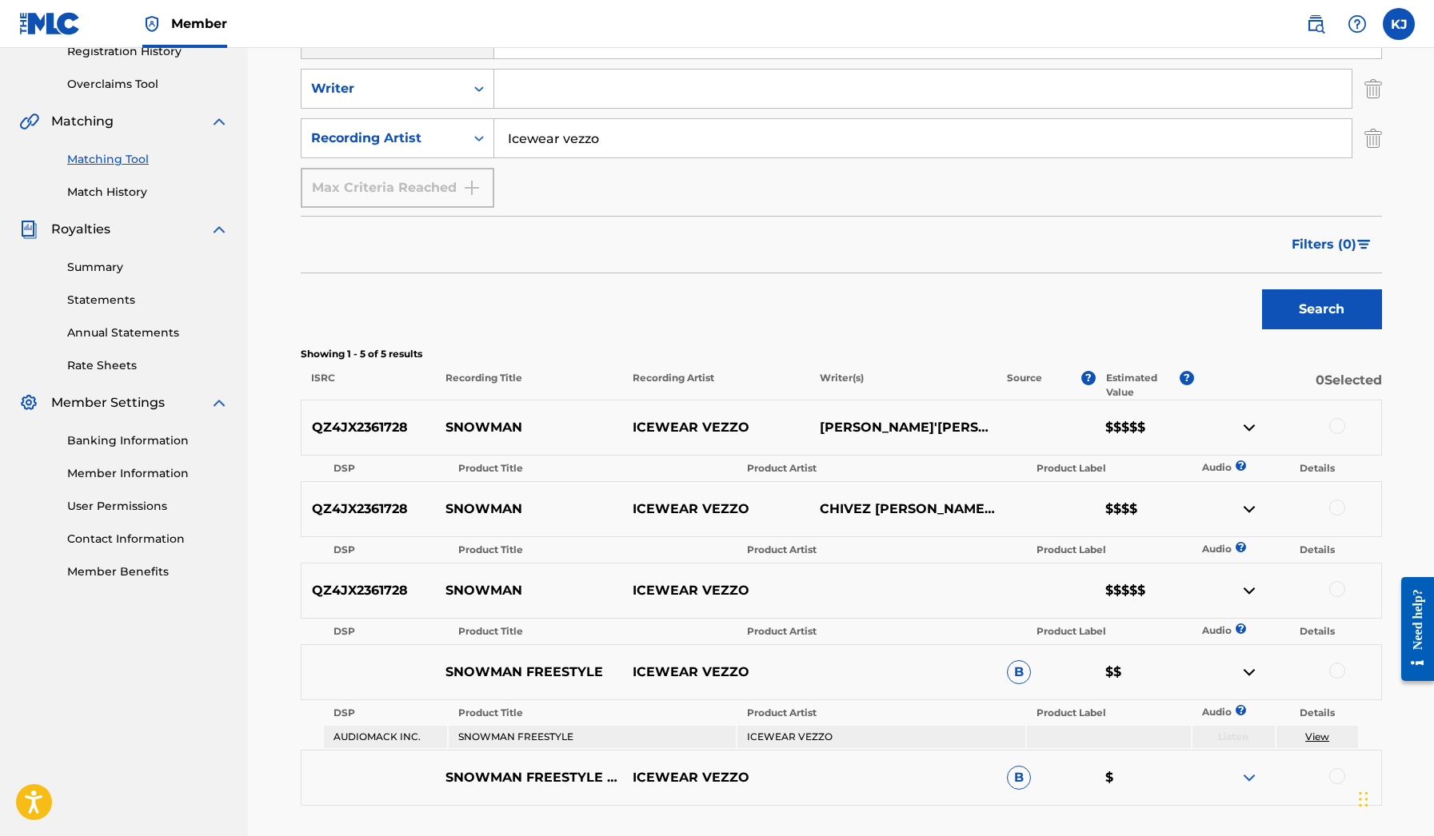
click at [1238, 772] on div at bounding box center [1287, 777] width 187 height 19
click at [1242, 772] on img at bounding box center [1248, 777] width 19 height 19
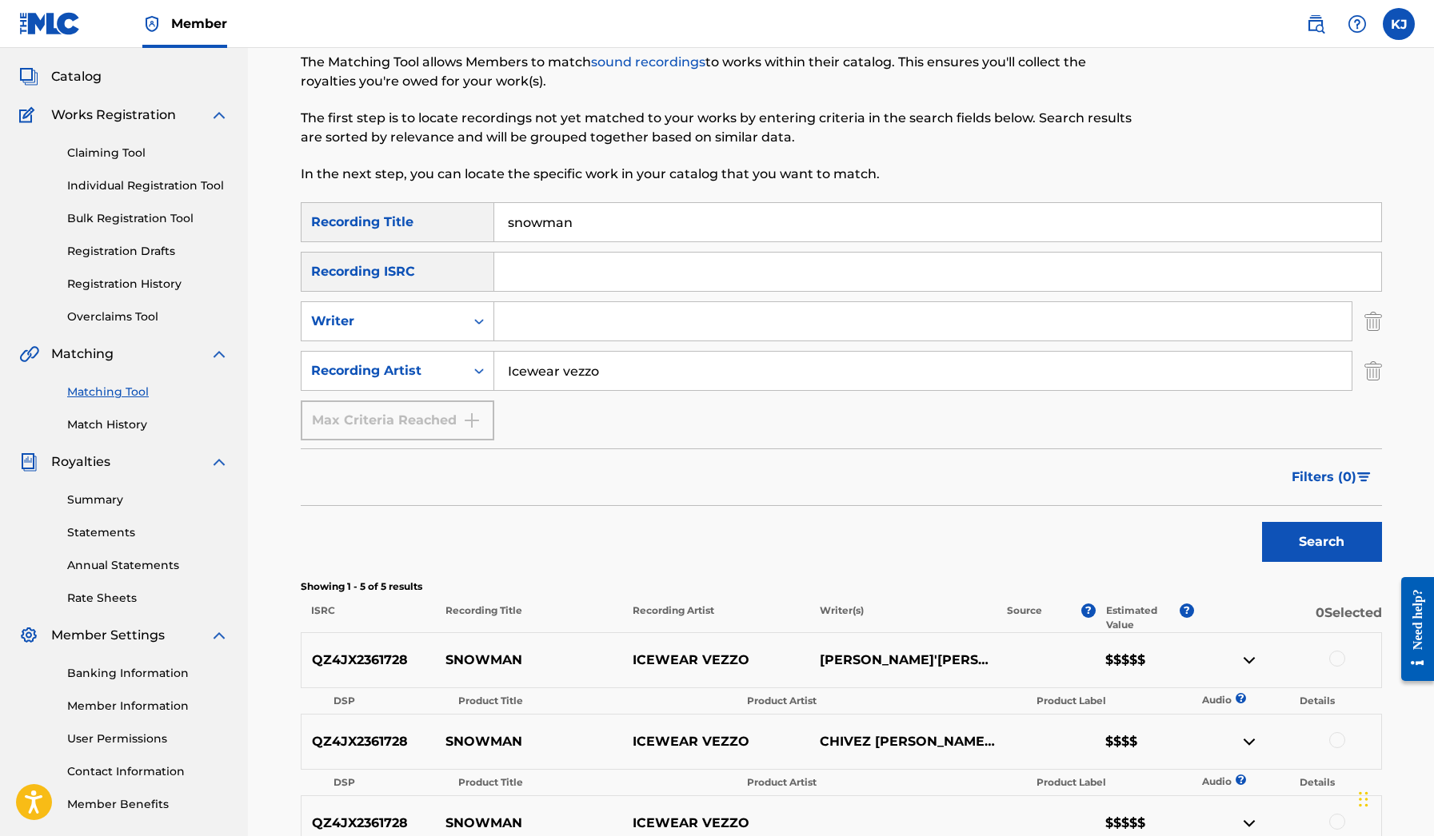
scroll to position [74, 0]
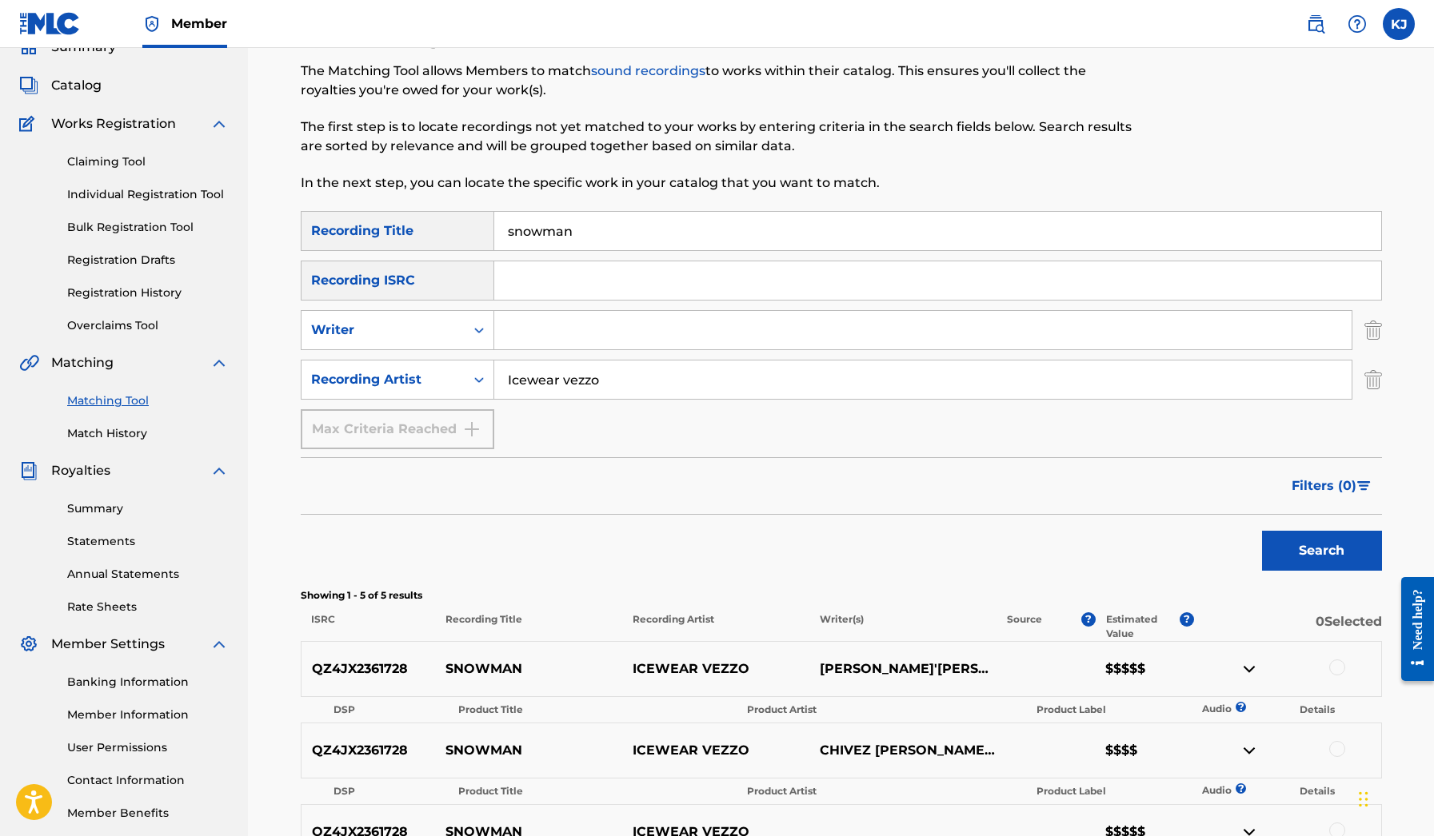
click at [562, 225] on input "snowman" at bounding box center [937, 231] width 887 height 38
click at [859, 158] on div "The Matching Tool allows Members to match sound recordings to works within thei…" at bounding box center [717, 127] width 832 height 131
click at [736, 219] on input "Search Form" at bounding box center [937, 231] width 887 height 38
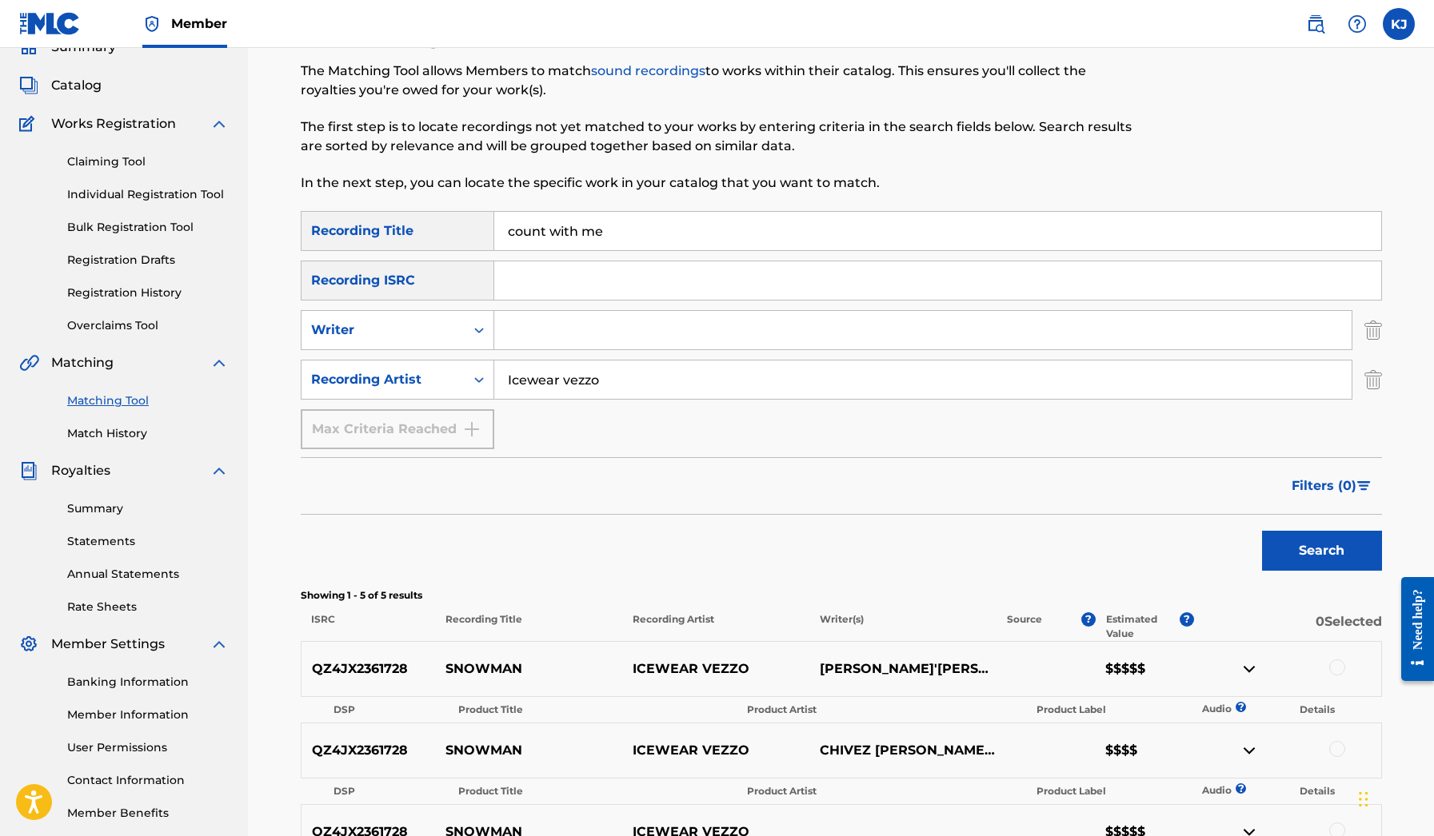
type input "count with me"
click at [648, 393] on input "Icewear vezzo" at bounding box center [922, 380] width 857 height 38
type input "Jools tv"
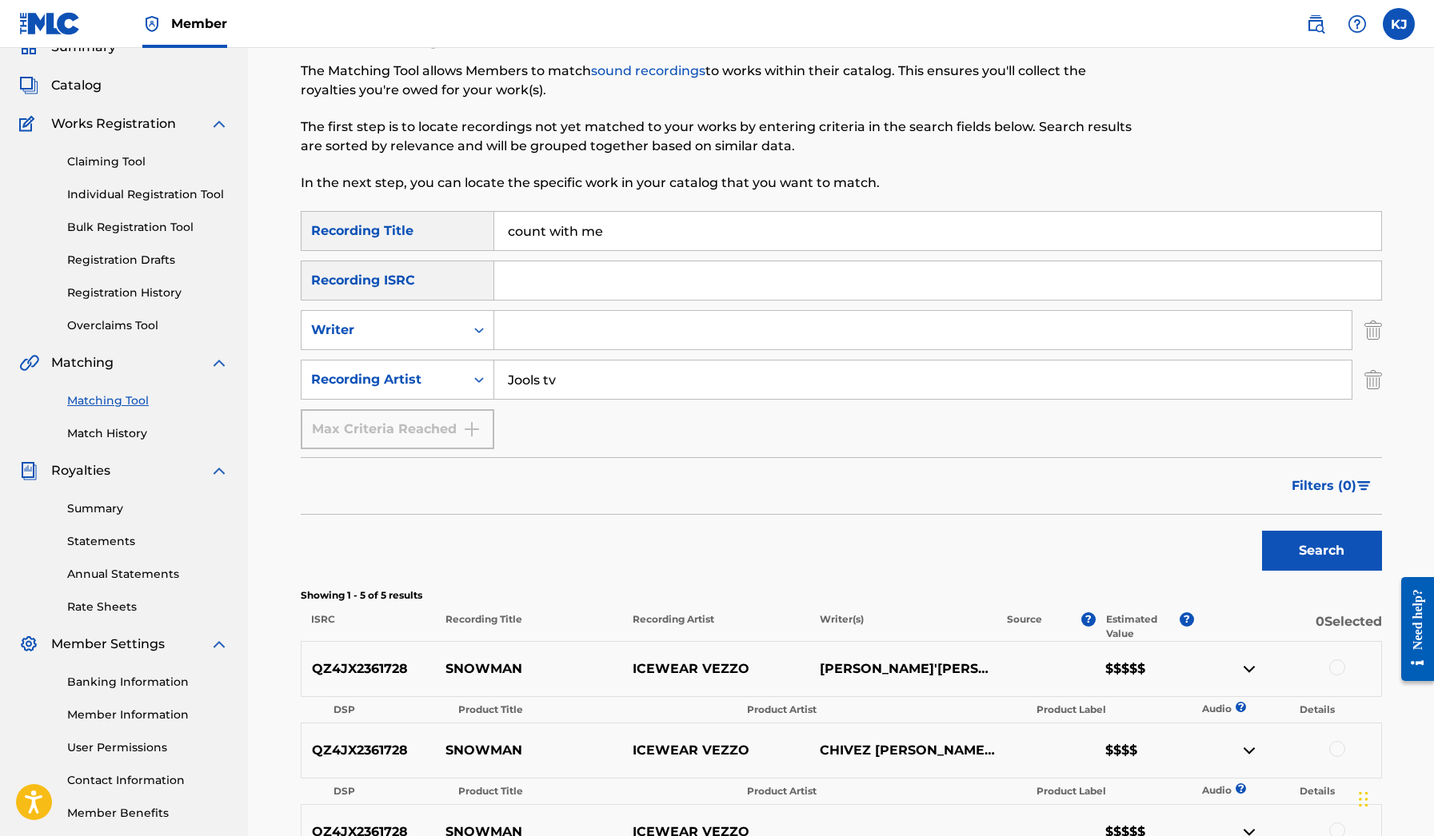
click at [1321, 551] on button "Search" at bounding box center [1322, 551] width 120 height 40
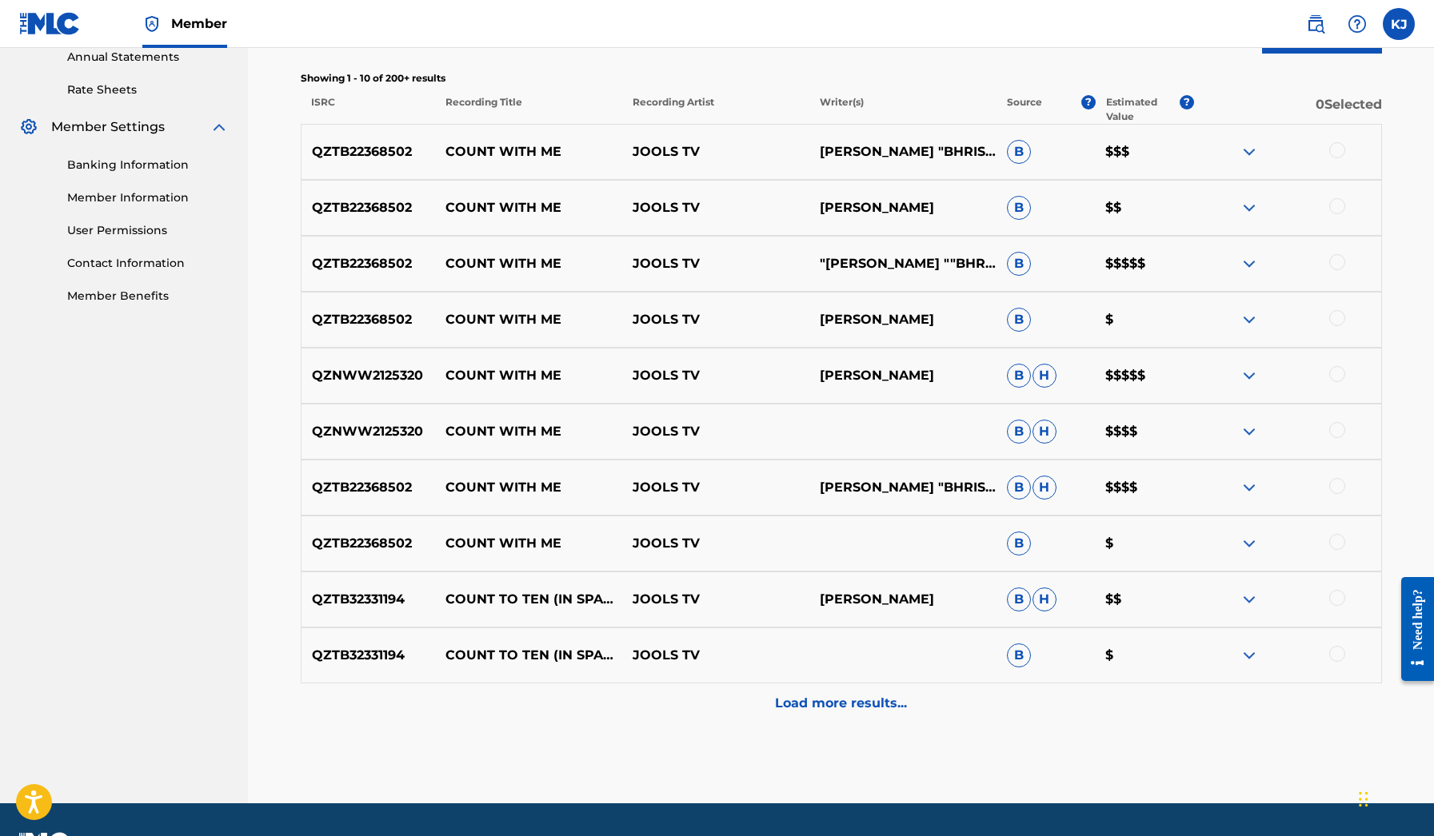
scroll to position [589, 0]
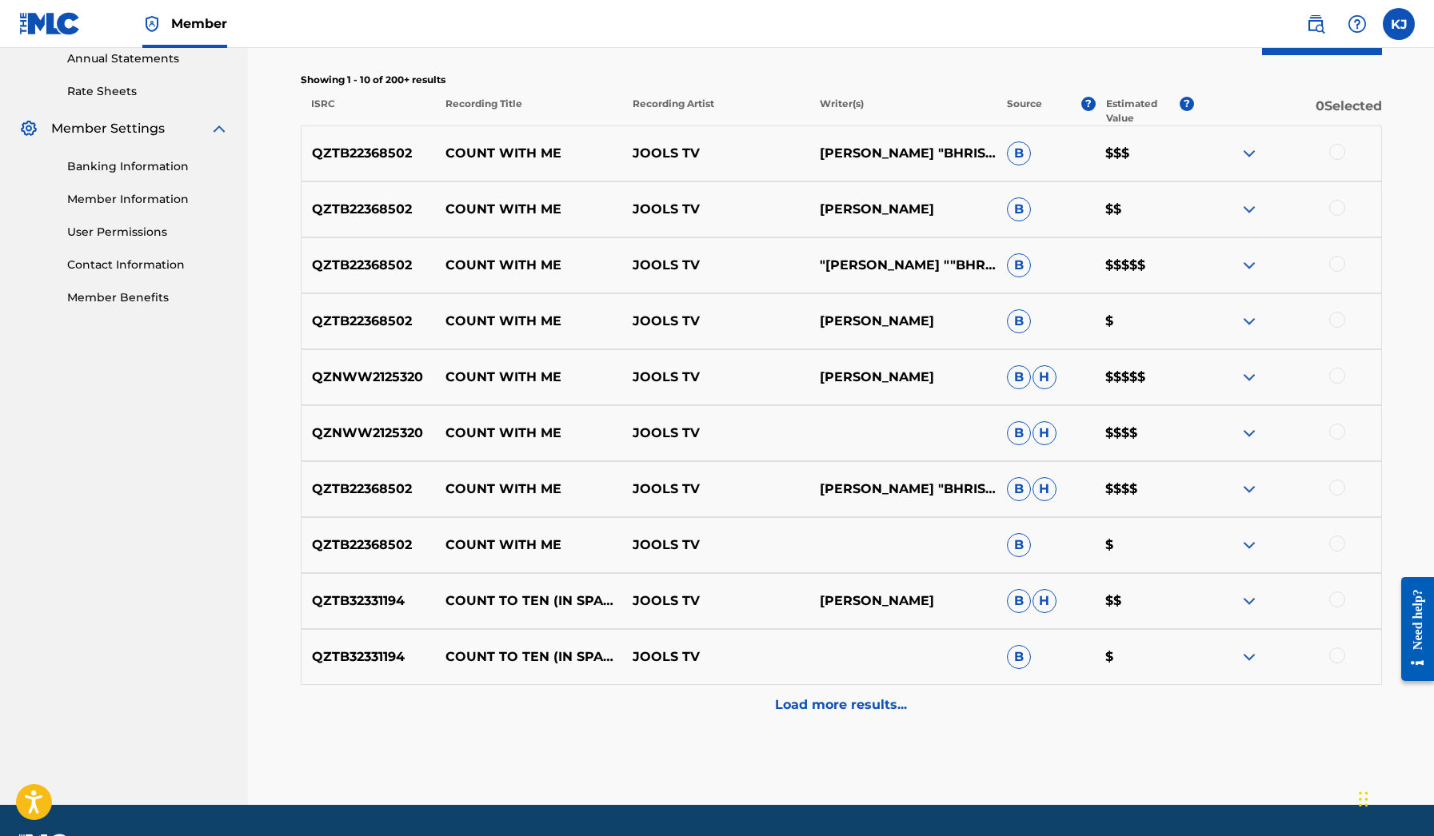
click at [1254, 279] on div "QZTB22368502 COUNT WITH ME JOOLS TV "[PERSON_NAME] ""BHRIS"" [PERSON_NAME], [PE…" at bounding box center [841, 265] width 1081 height 56
click at [1254, 270] on img at bounding box center [1248, 265] width 19 height 19
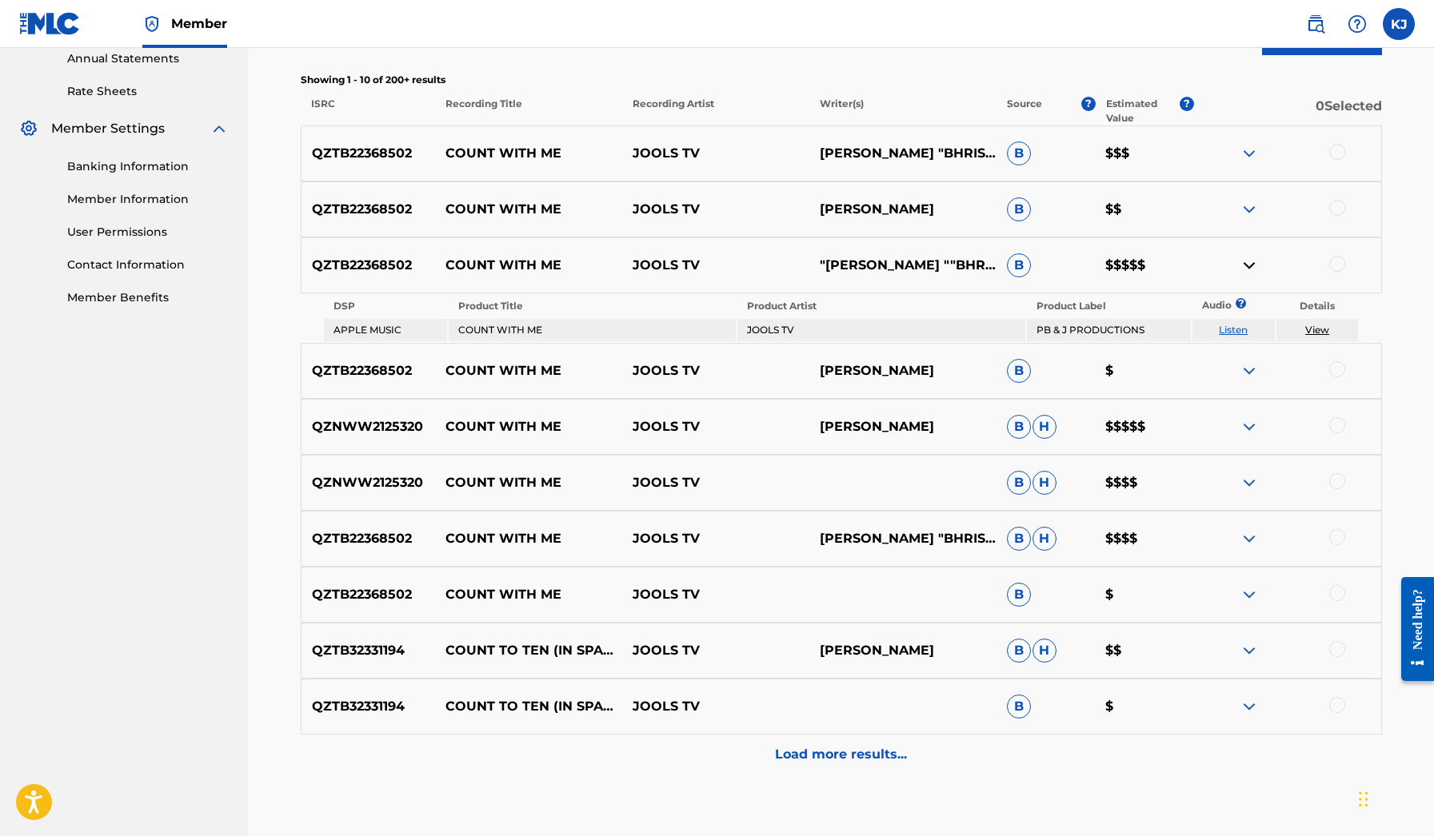
click at [1254, 270] on img at bounding box center [1248, 265] width 19 height 19
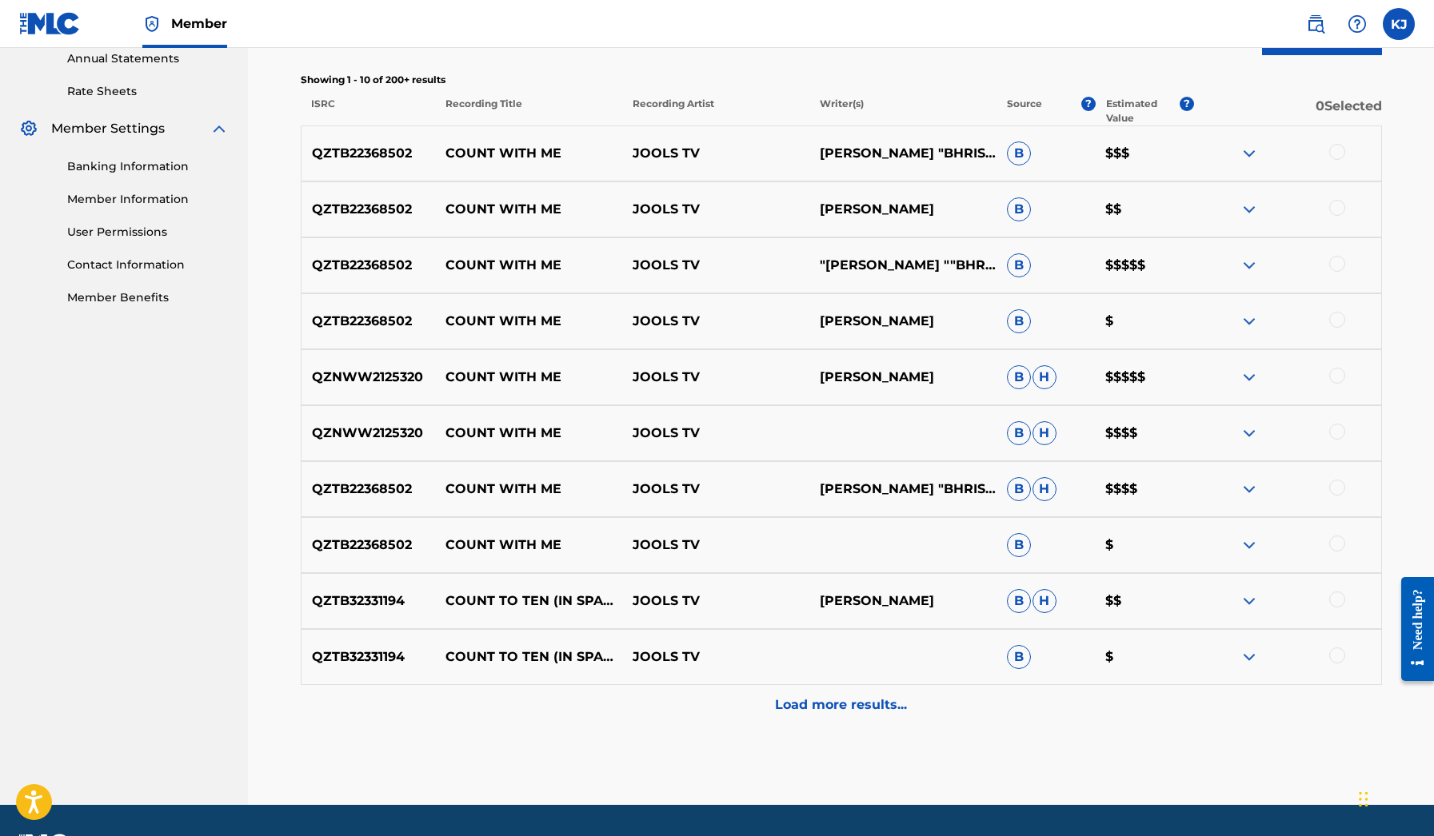
click at [1243, 213] on img at bounding box center [1248, 209] width 19 height 19
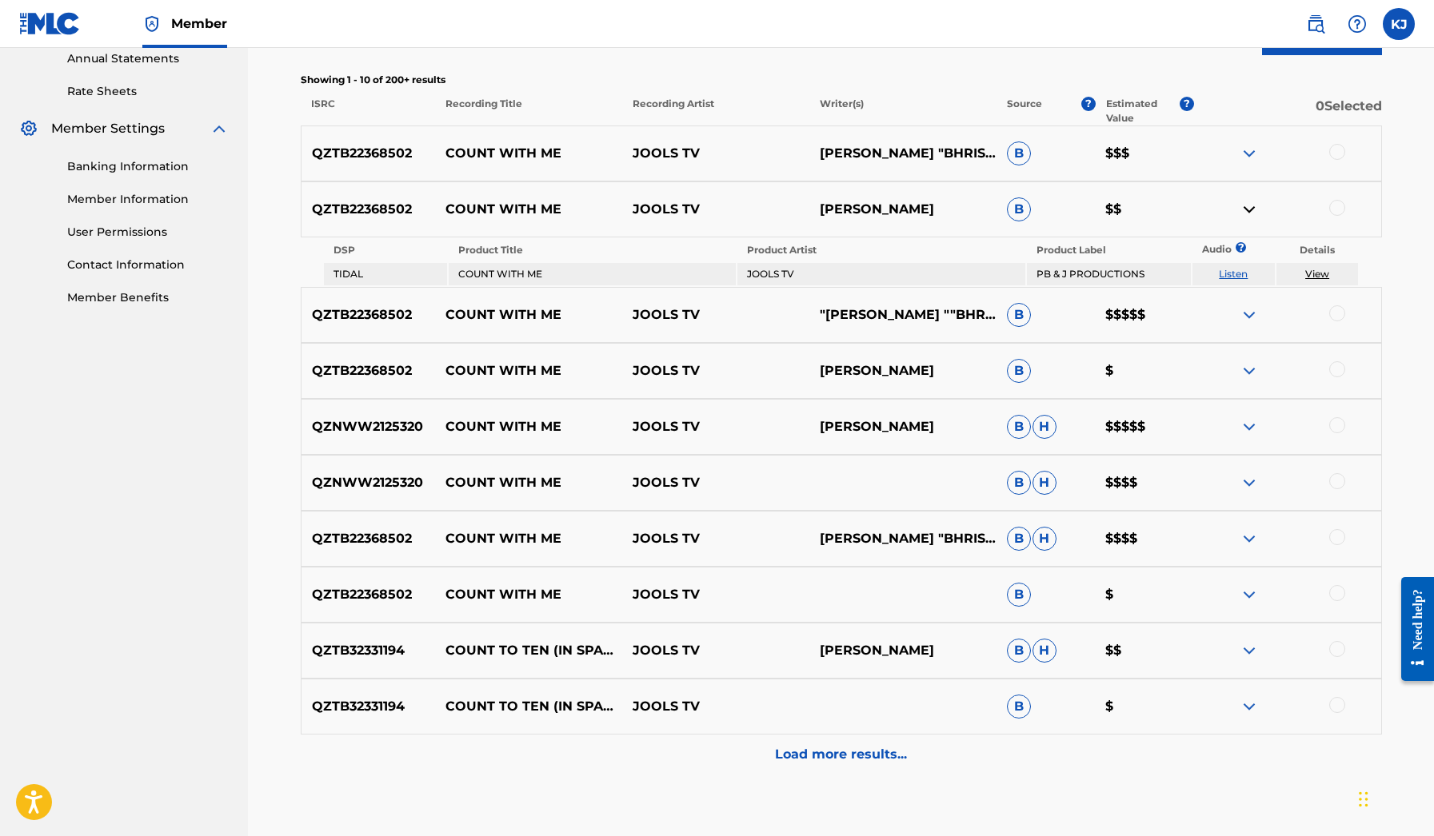
click at [1243, 213] on img at bounding box center [1248, 209] width 19 height 19
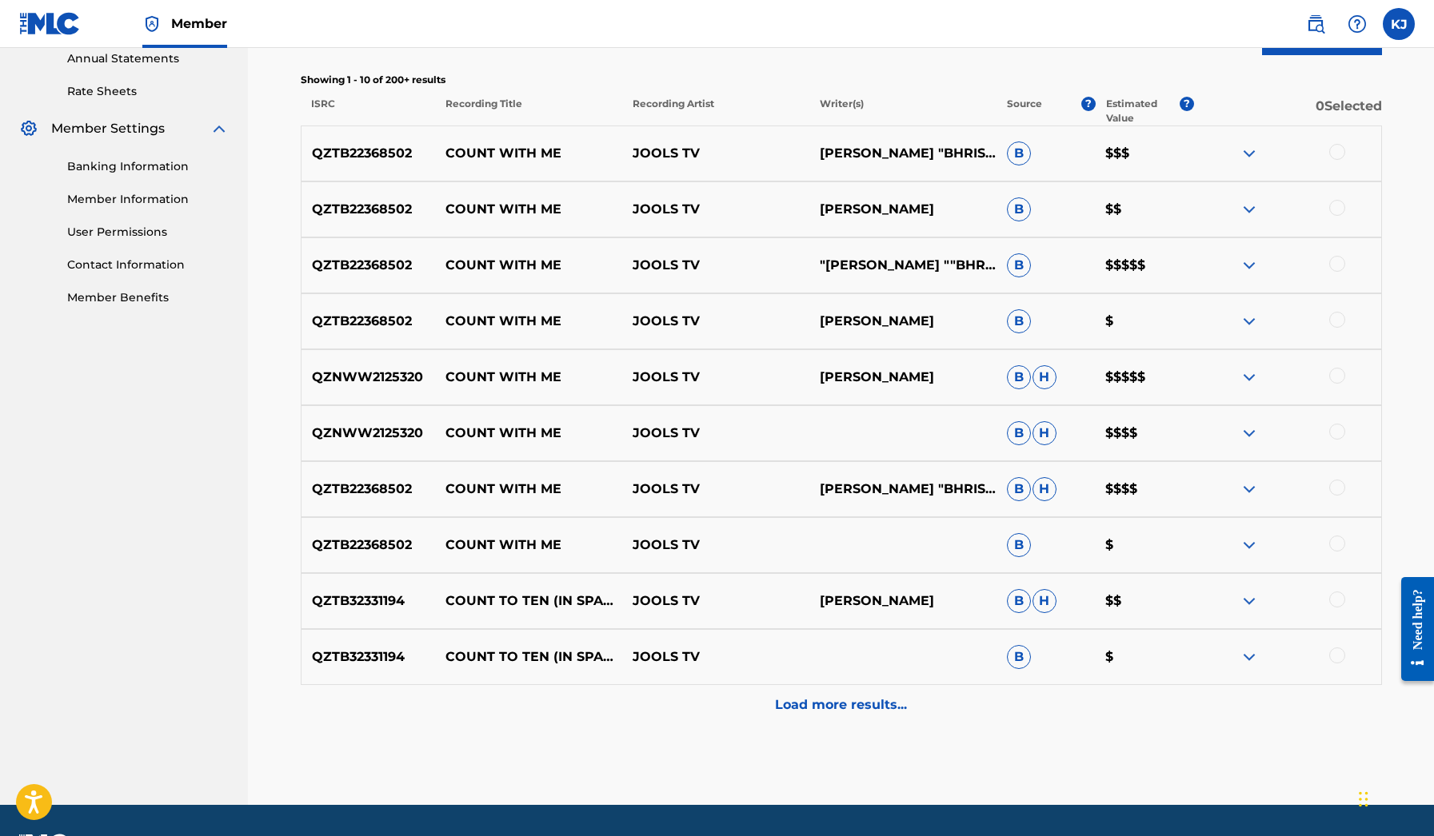
click at [1242, 167] on div "QZTB22368502 COUNT WITH ME JOOLS TV [PERSON_NAME] "[PERSON_NAME], [PERSON_NAME]…" at bounding box center [841, 154] width 1081 height 56
click at [1244, 153] on img at bounding box center [1248, 153] width 19 height 19
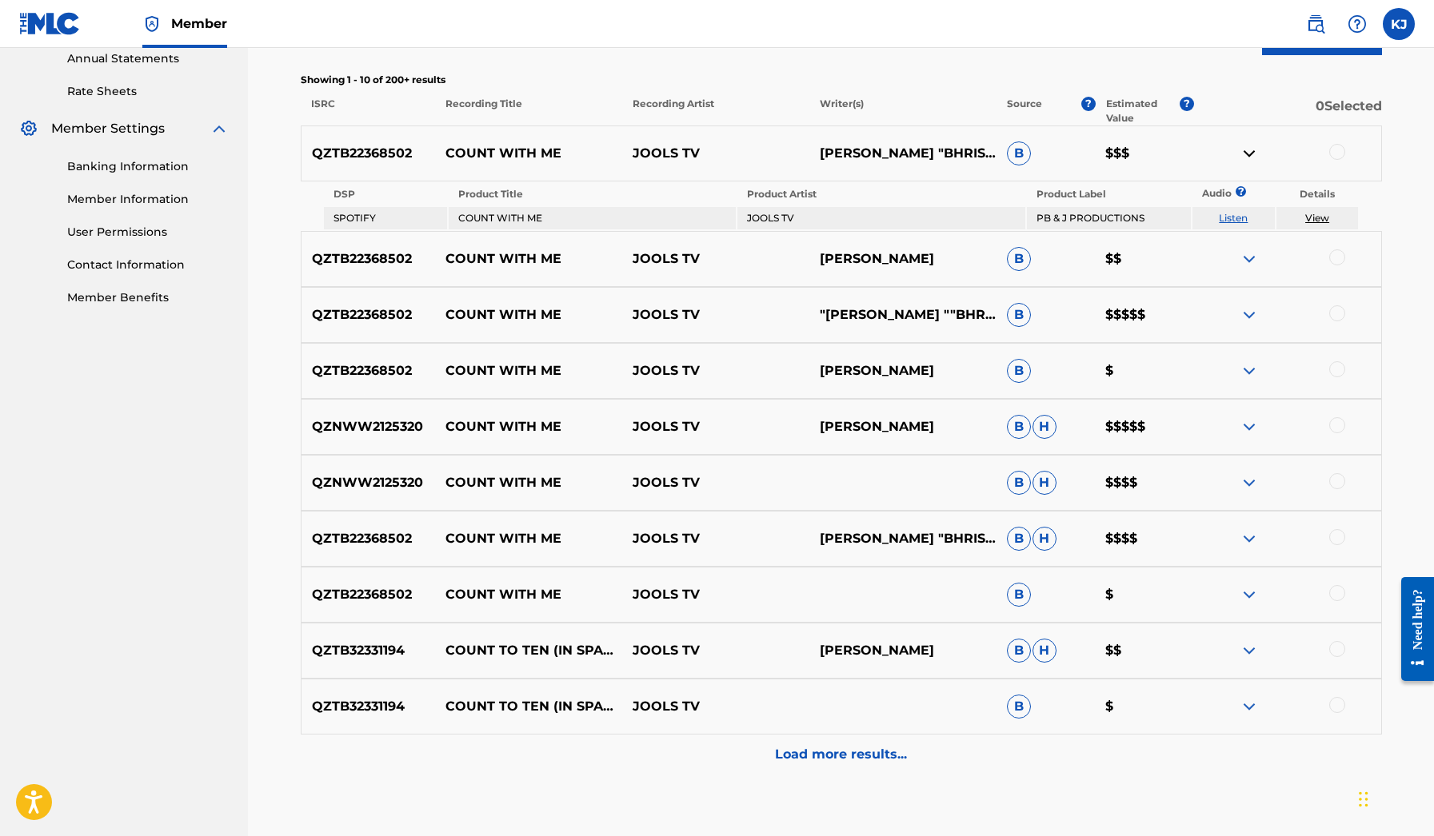
click at [1244, 153] on img at bounding box center [1248, 153] width 19 height 19
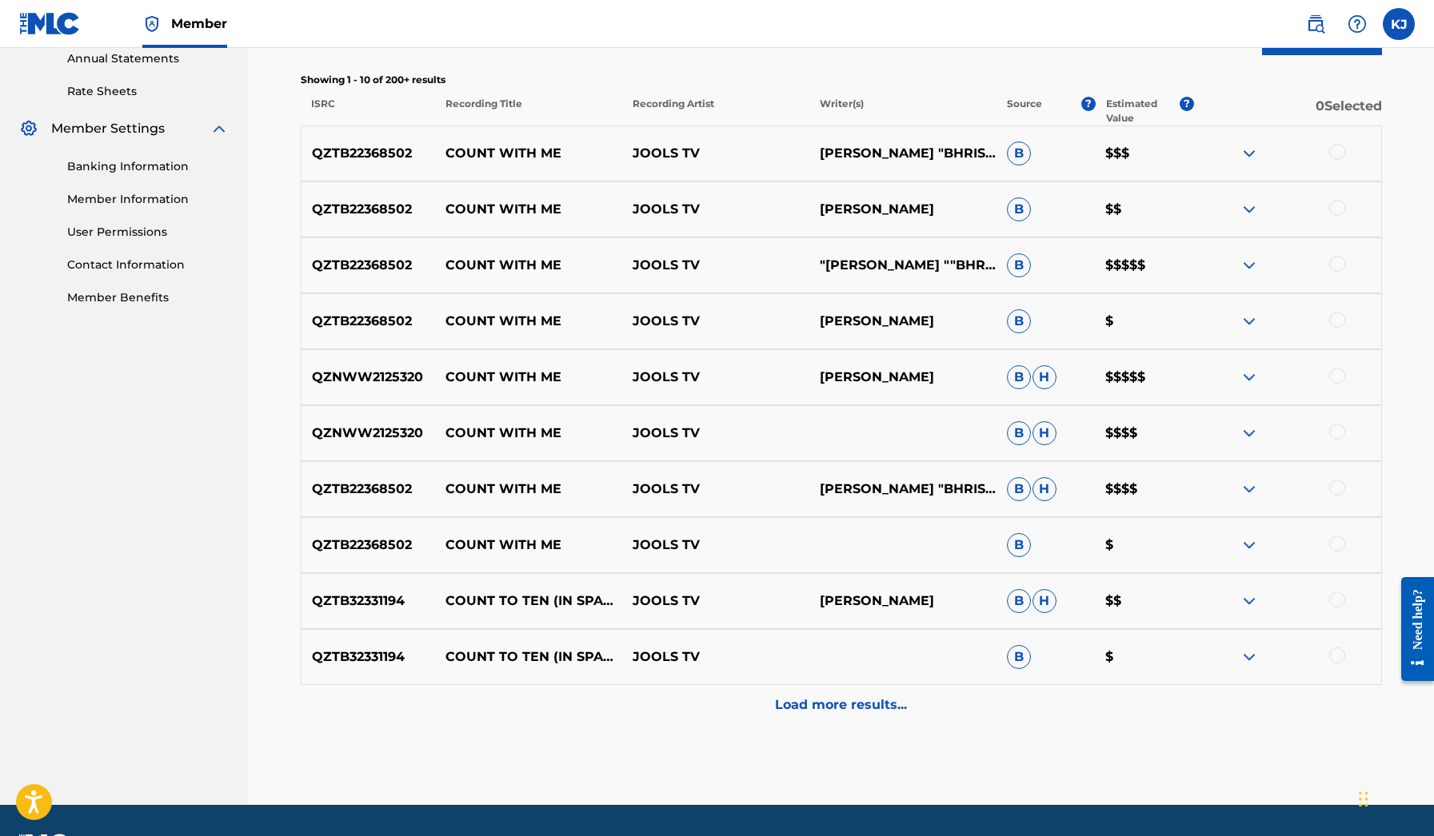
click at [1241, 324] on img at bounding box center [1248, 321] width 19 height 19
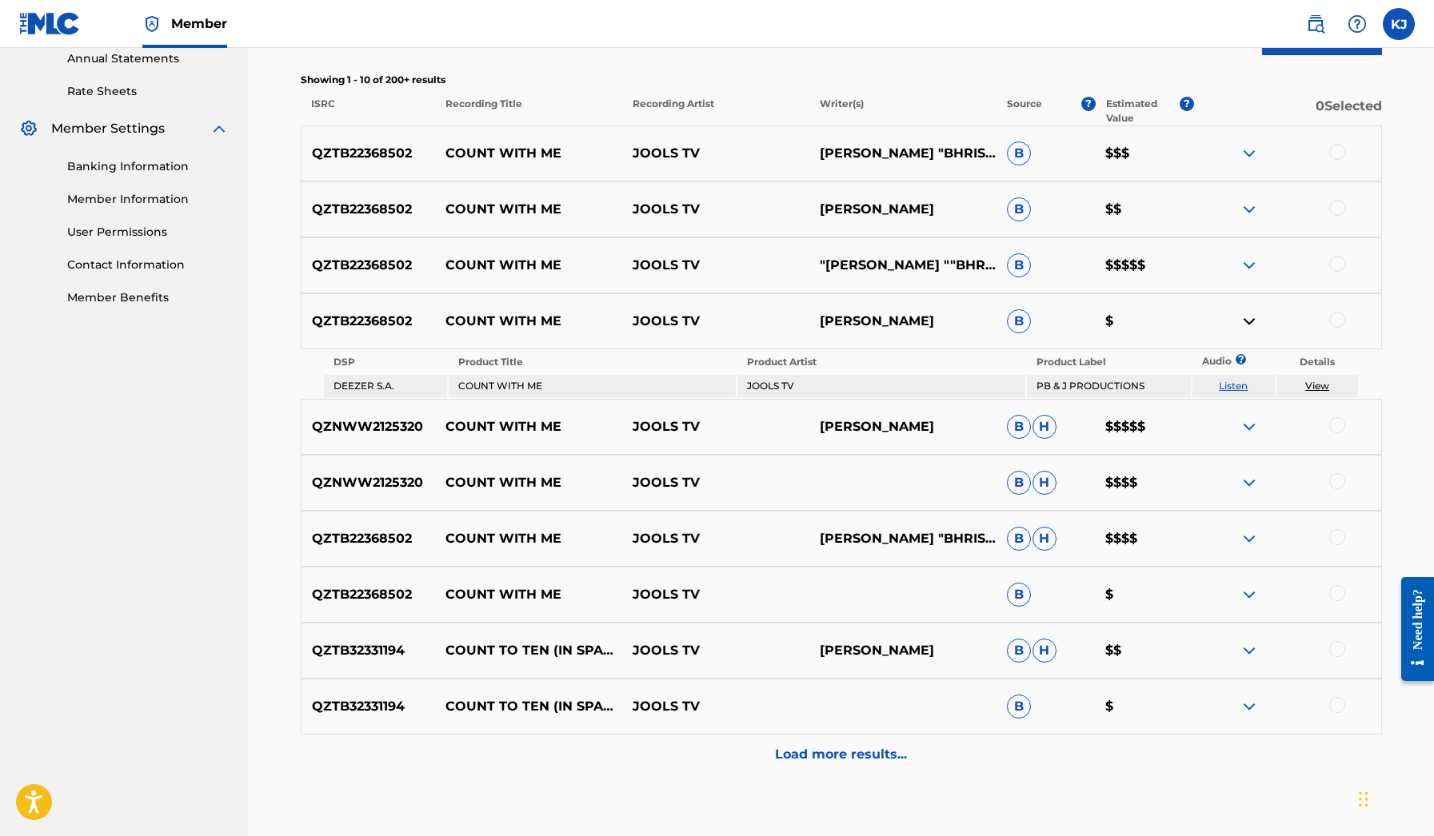
click at [1241, 324] on img at bounding box center [1248, 321] width 19 height 19
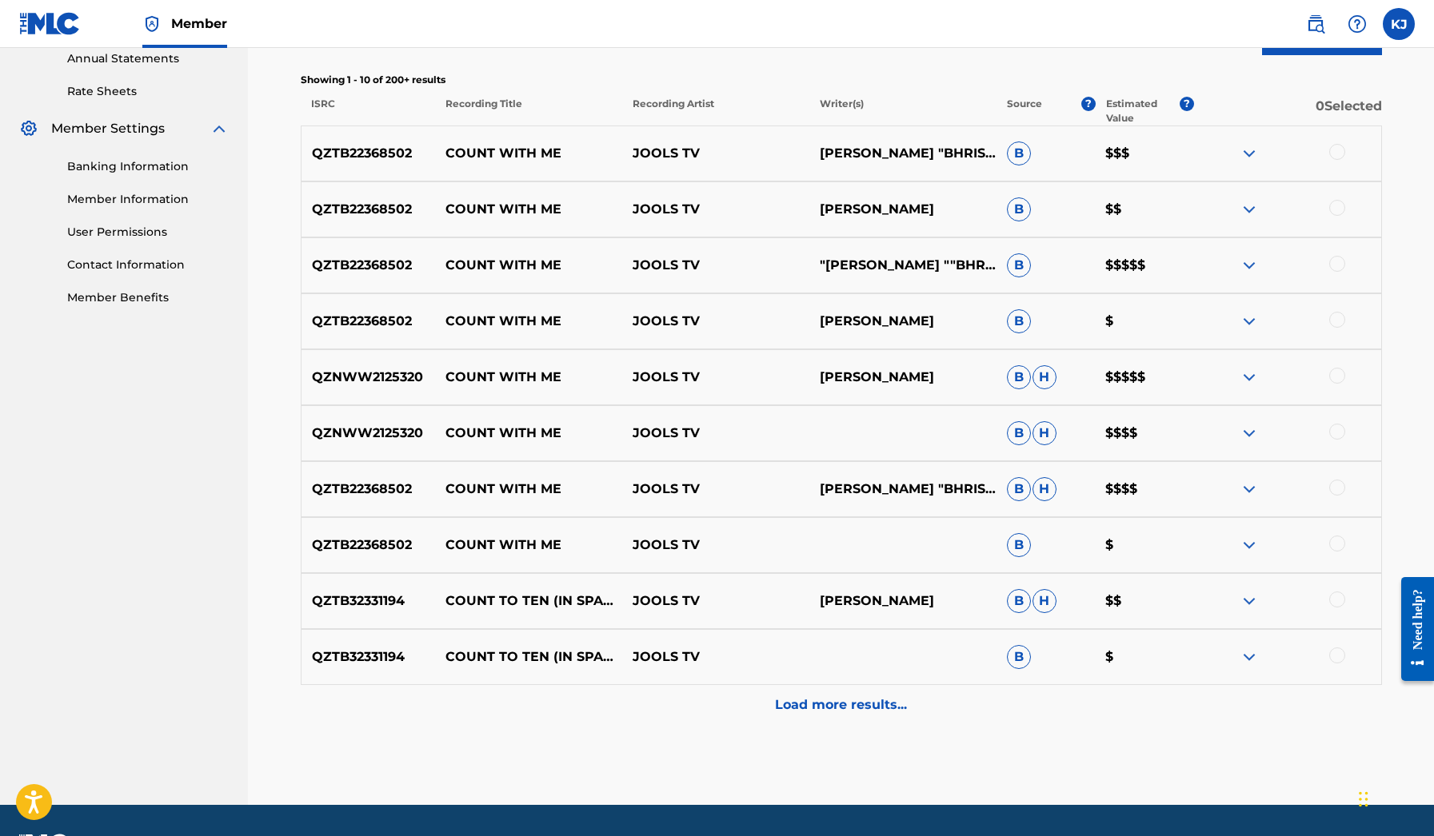
click at [1241, 377] on img at bounding box center [1248, 377] width 19 height 19
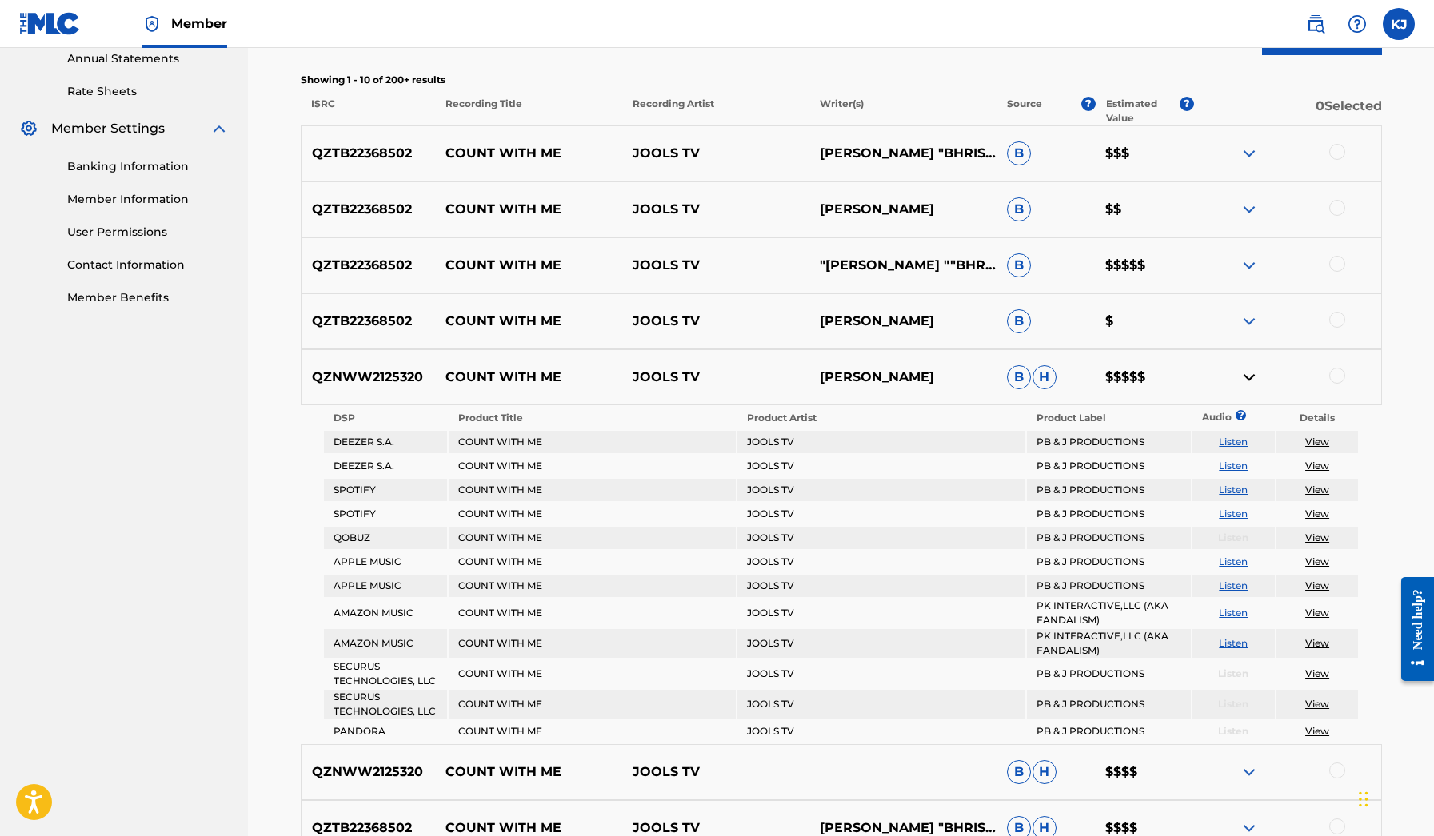
click at [1241, 377] on img at bounding box center [1248, 377] width 19 height 19
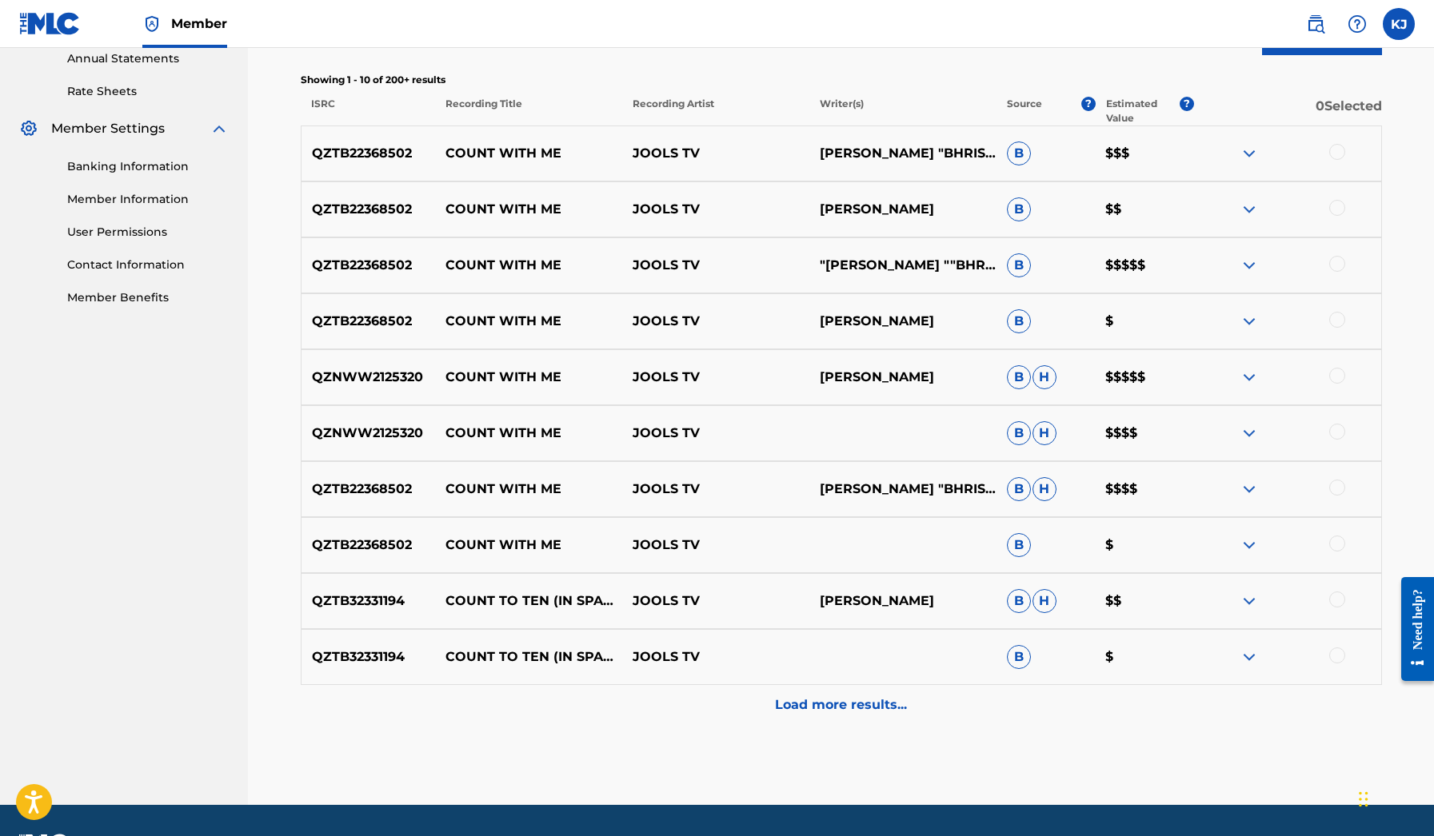
click at [1242, 431] on img at bounding box center [1248, 433] width 19 height 19
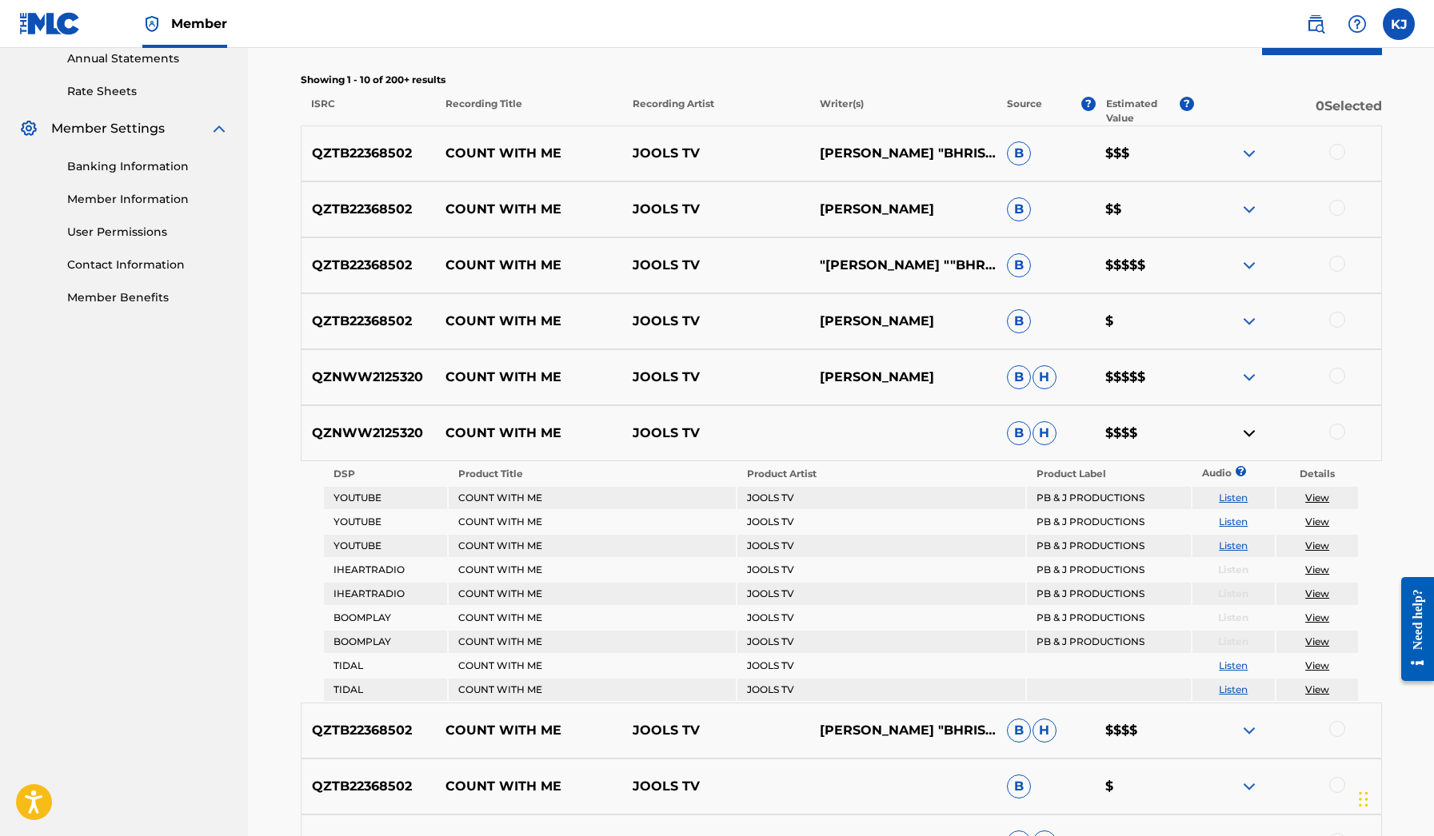
click at [1242, 431] on img at bounding box center [1248, 433] width 19 height 19
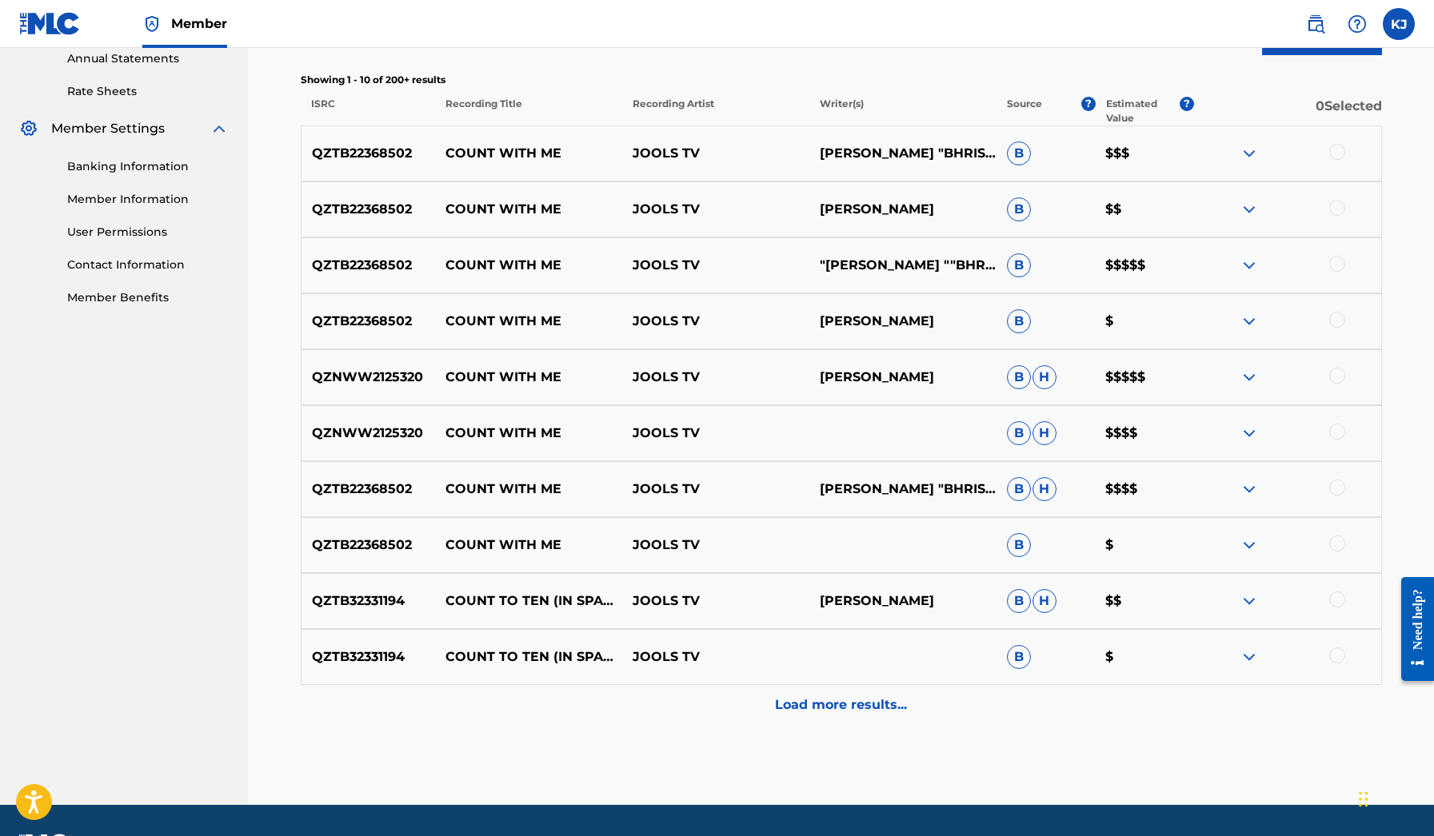
click at [1245, 484] on img at bounding box center [1248, 489] width 19 height 19
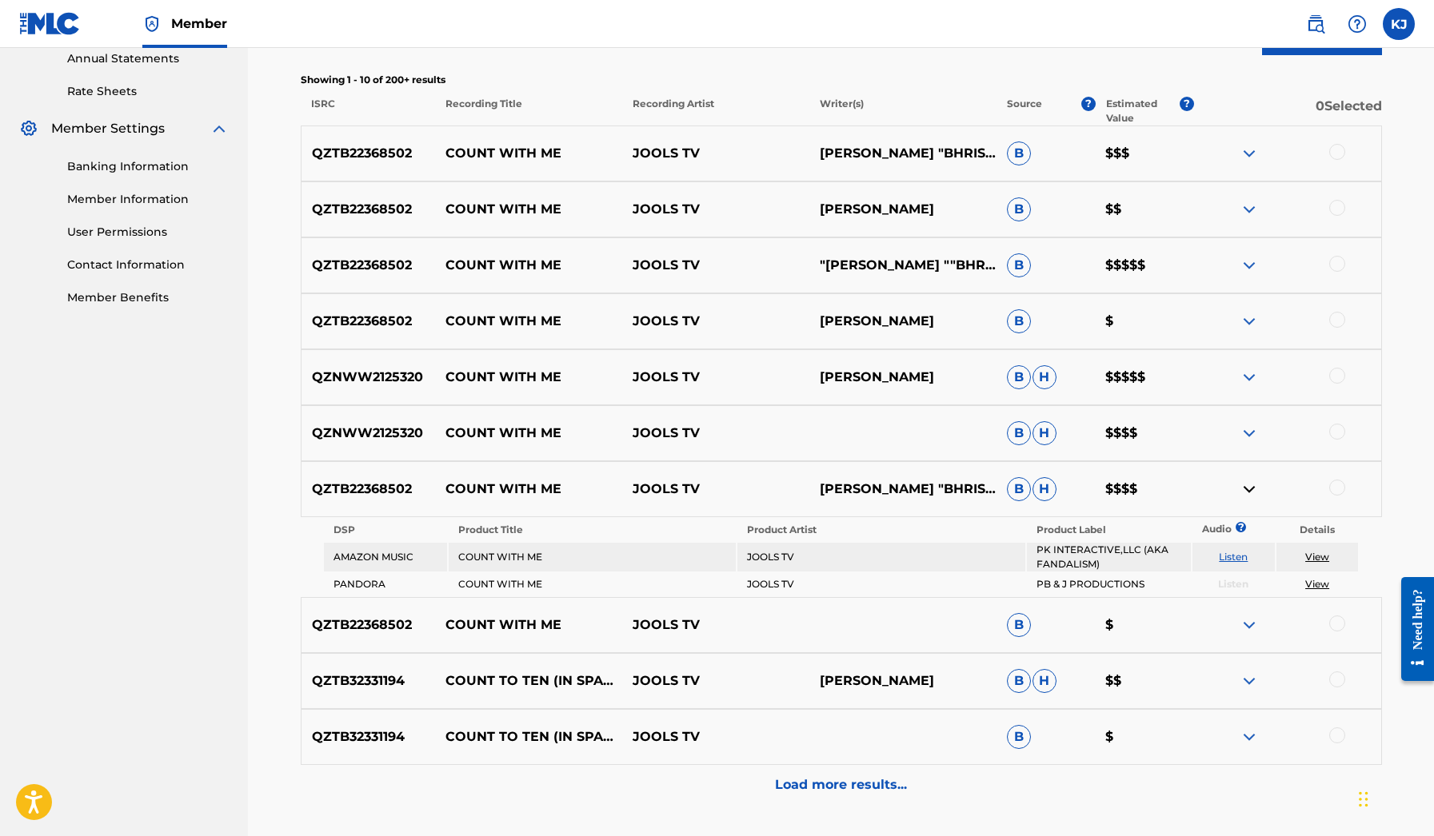
click at [1245, 484] on img at bounding box center [1248, 489] width 19 height 19
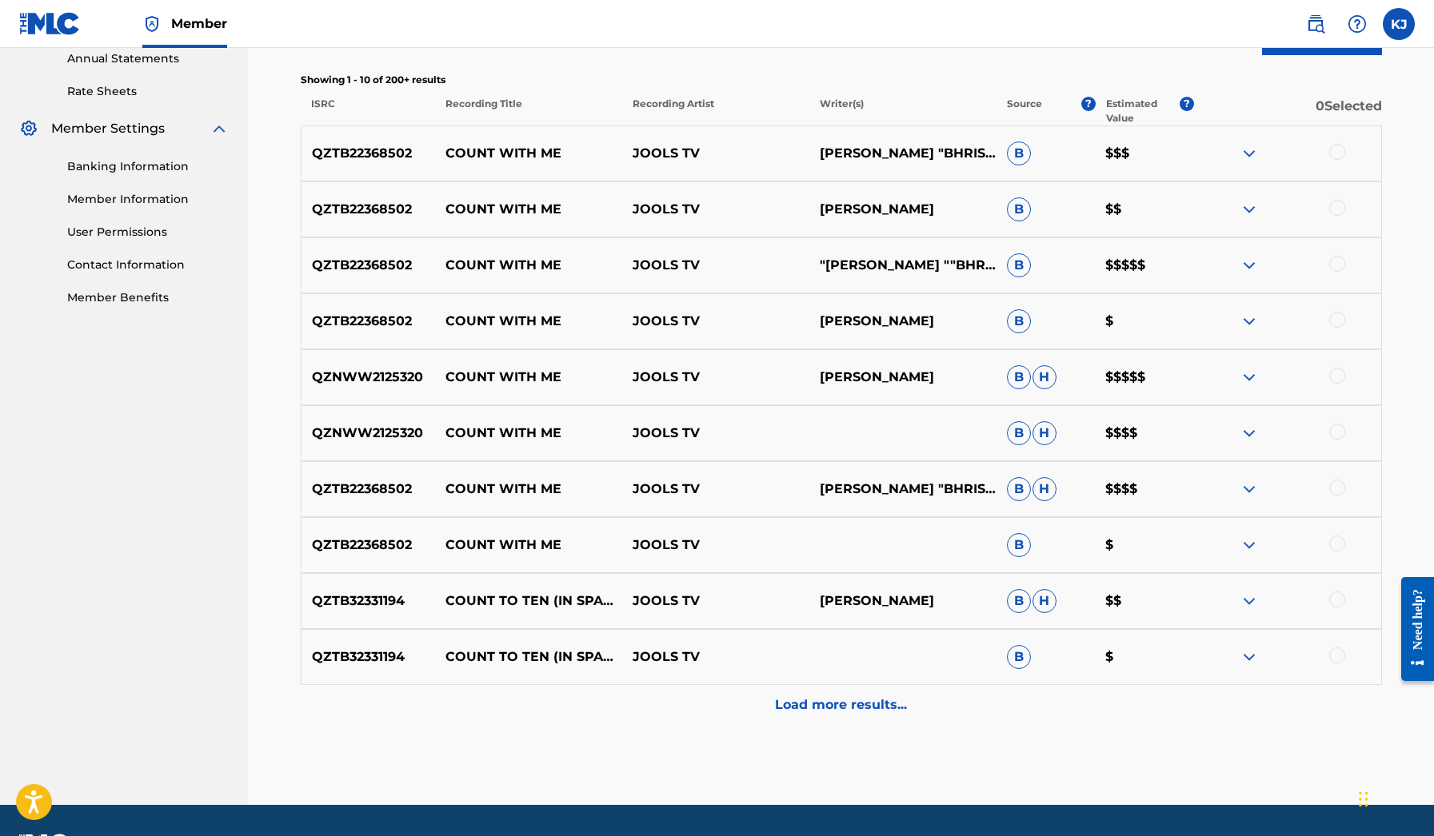
click at [1245, 536] on img at bounding box center [1248, 545] width 19 height 19
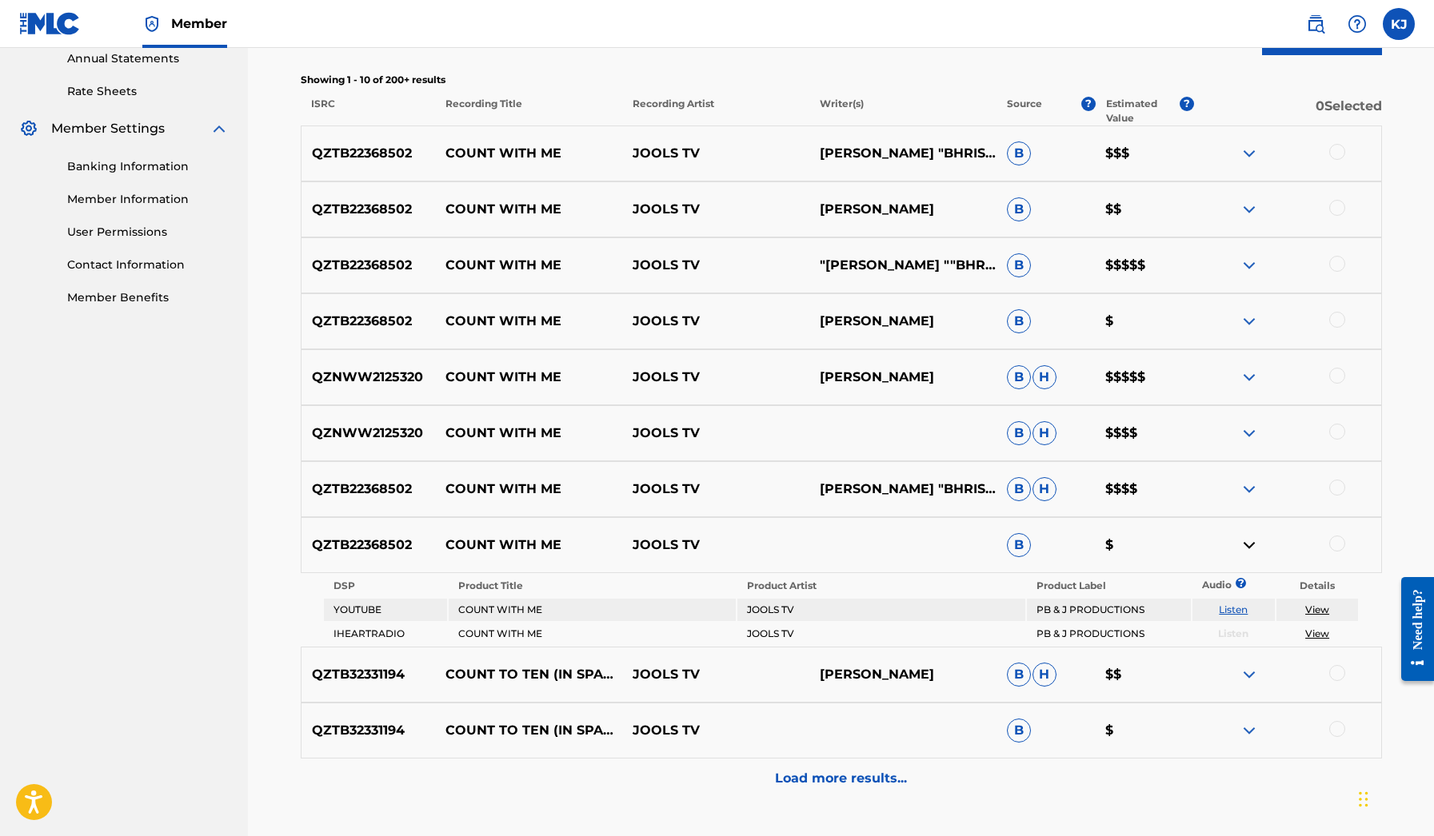
click at [1245, 536] on img at bounding box center [1248, 545] width 19 height 19
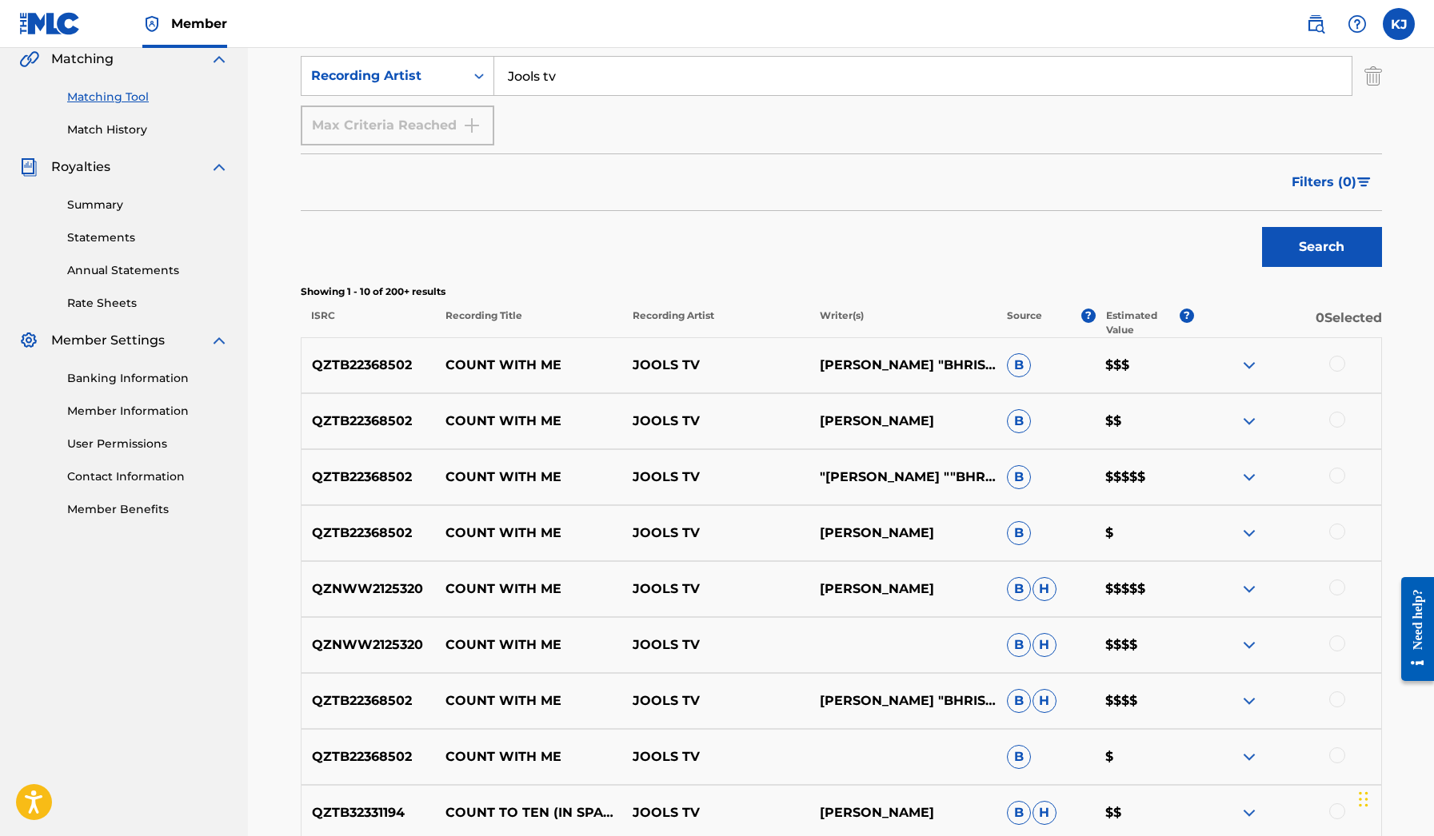
scroll to position [382, 0]
